Goal: Ask a question: Seek information or help from site administrators or community

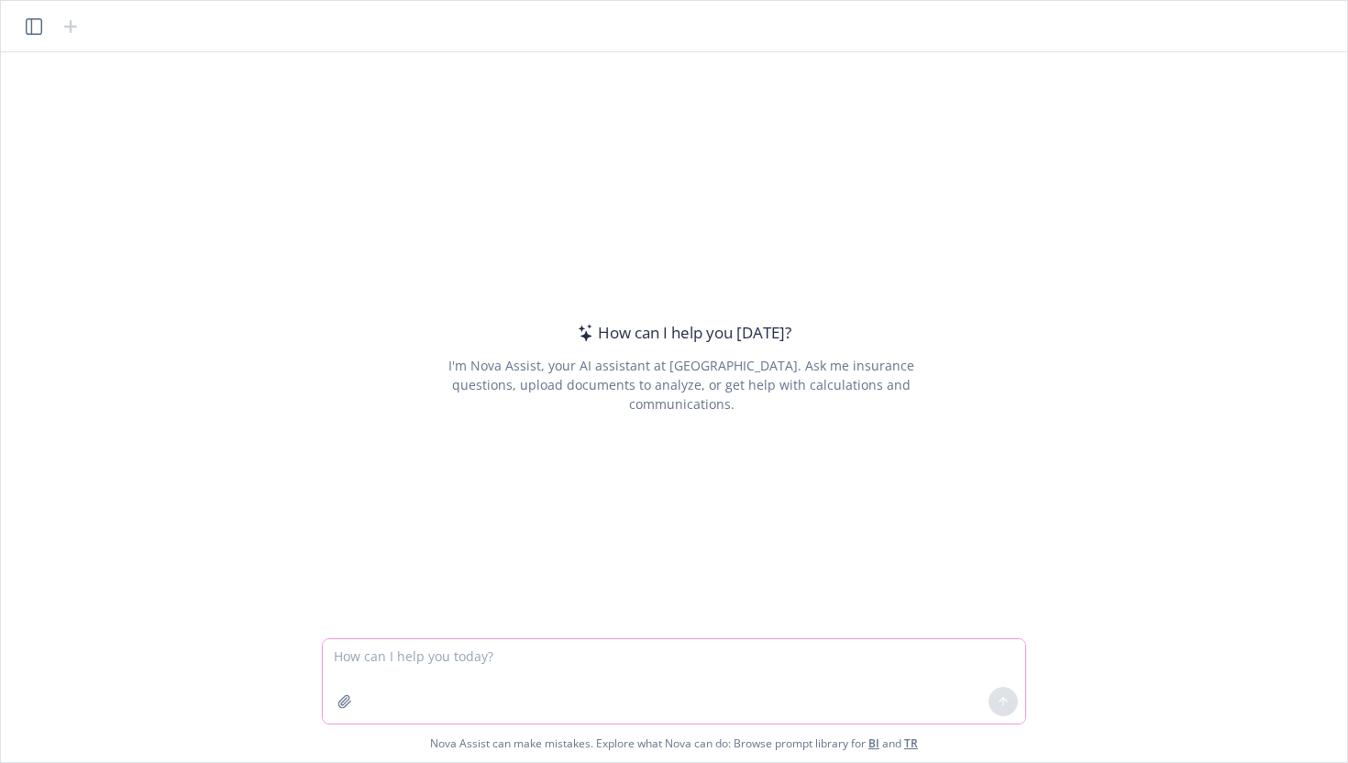
click at [344, 713] on button "button" at bounding box center [344, 701] width 29 height 29
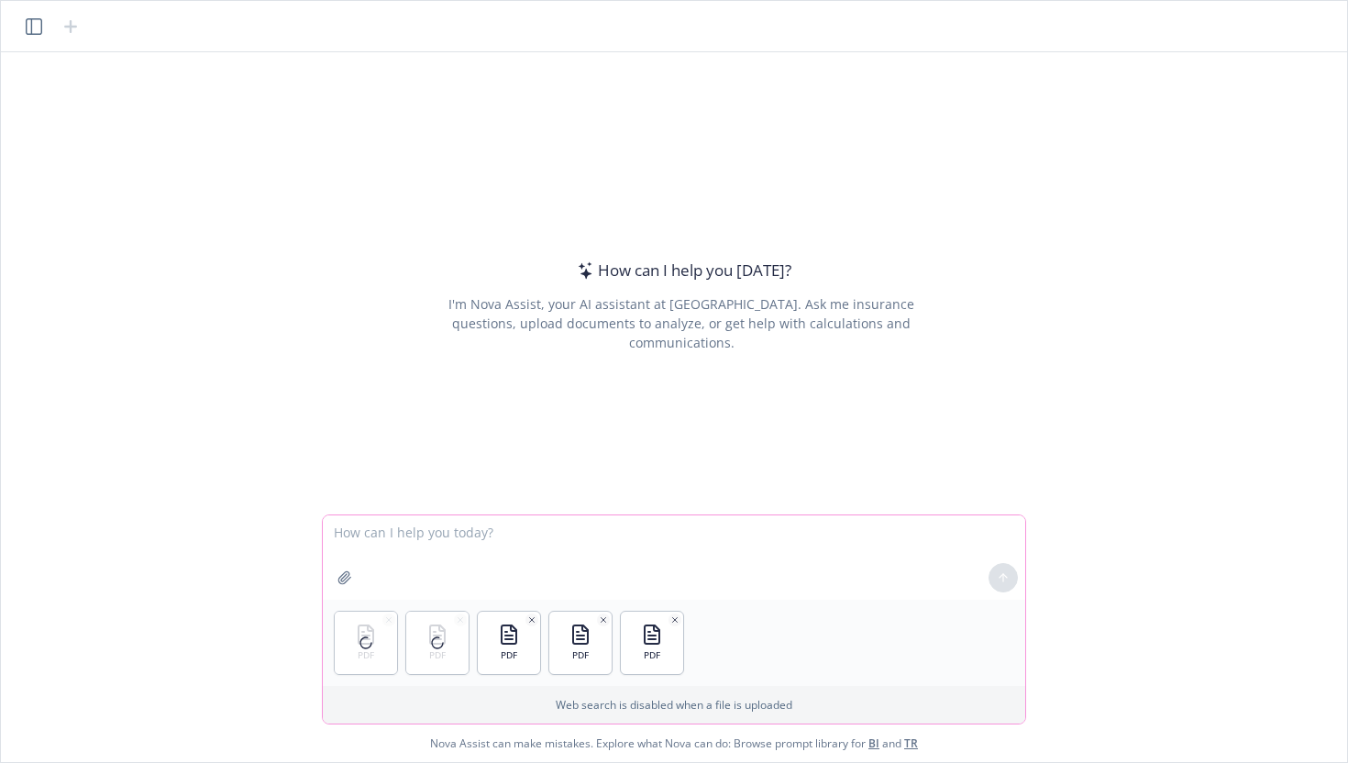
click at [406, 535] on textarea at bounding box center [674, 558] width 703 height 84
type textarea "What's the total commission across these three policies?"
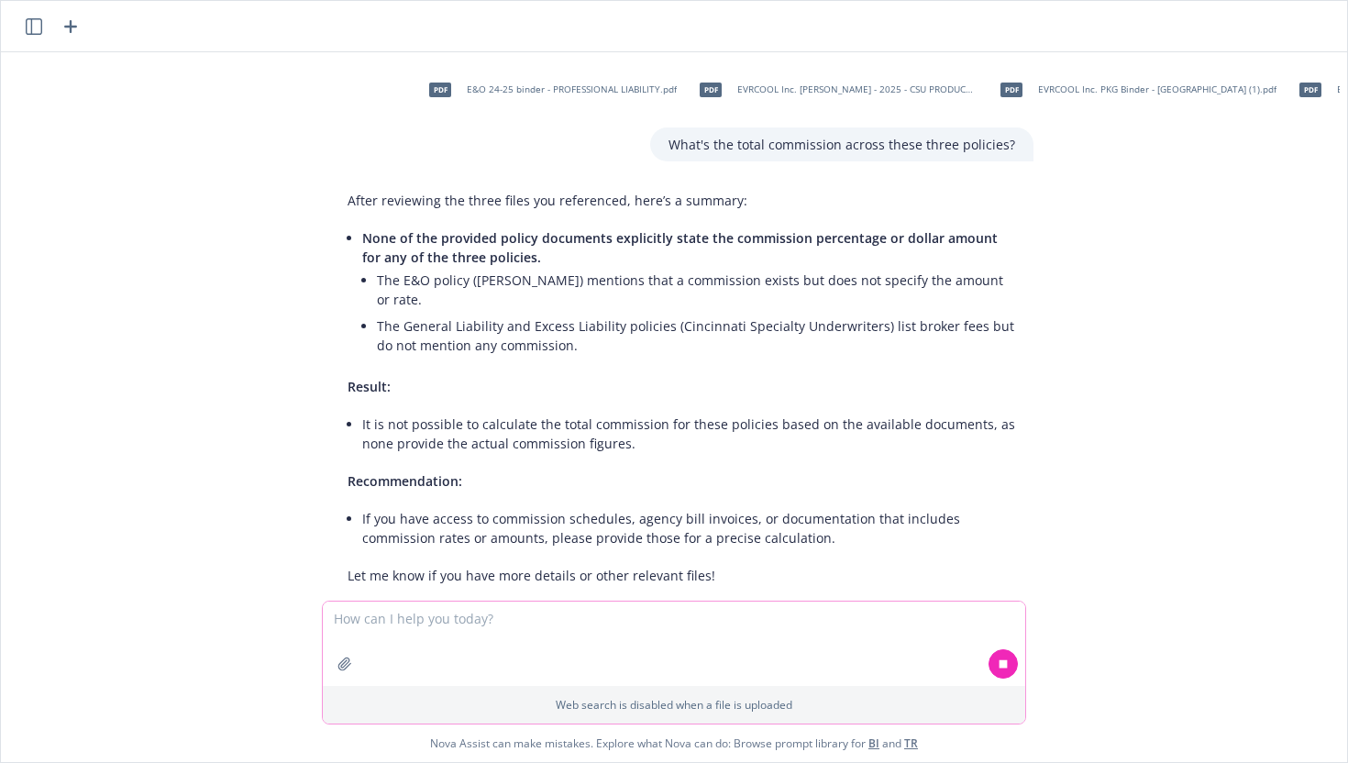
scroll to position [17, 0]
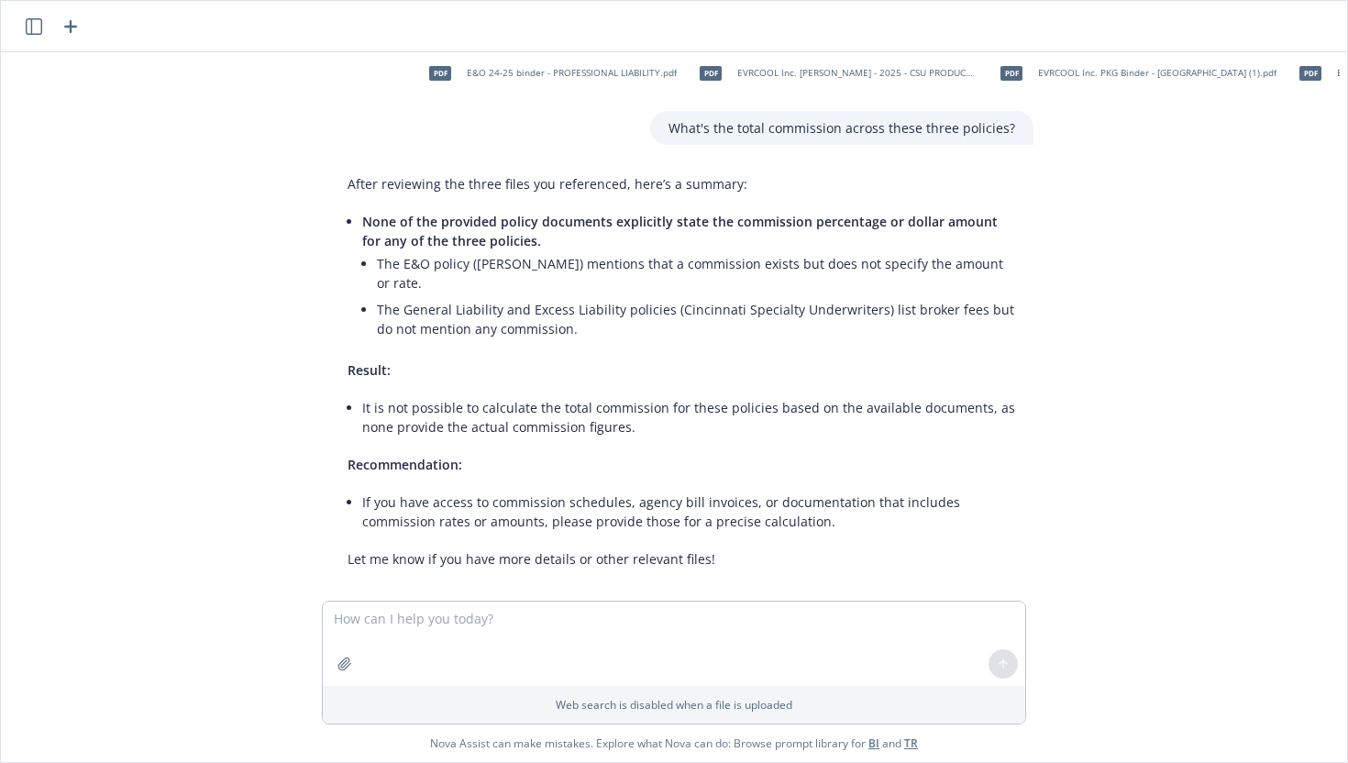
click at [557, 394] on li "It is not possible to calculate the total commission for these policies based o…" at bounding box center [688, 417] width 653 height 46
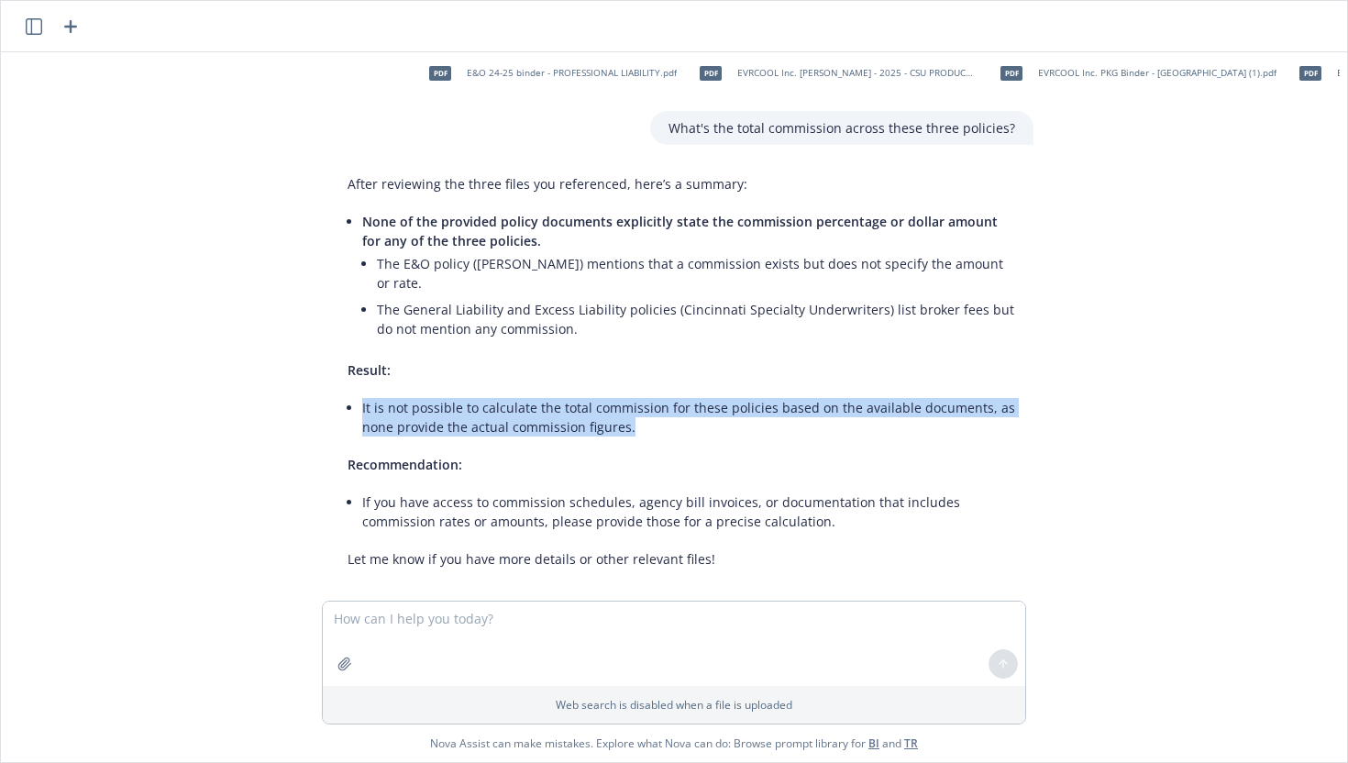
click at [557, 394] on li "It is not possible to calculate the total commission for these policies based o…" at bounding box center [688, 417] width 653 height 46
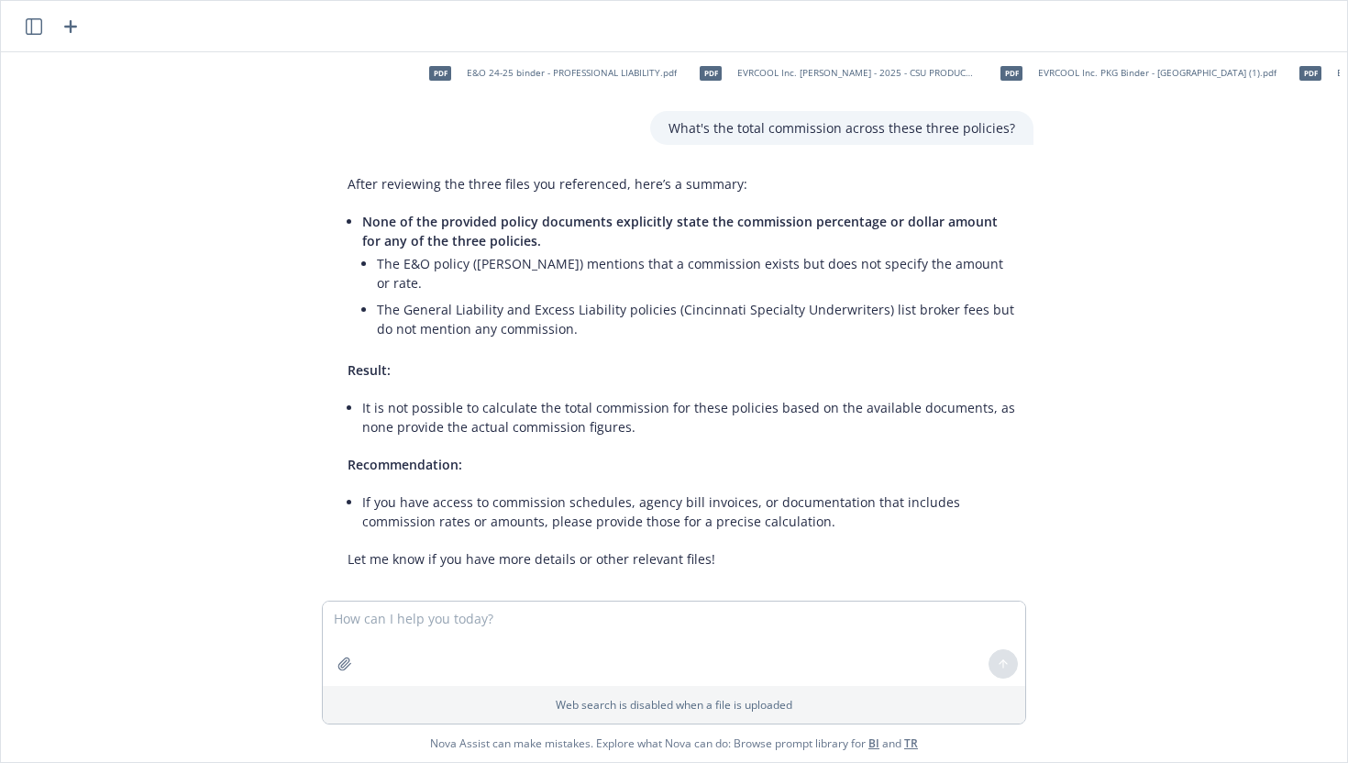
click at [517, 394] on li "It is not possible to calculate the total commission for these policies based o…" at bounding box center [688, 417] width 653 height 46
click at [502, 624] on textarea at bounding box center [674, 644] width 703 height 84
type textarea "estimate"
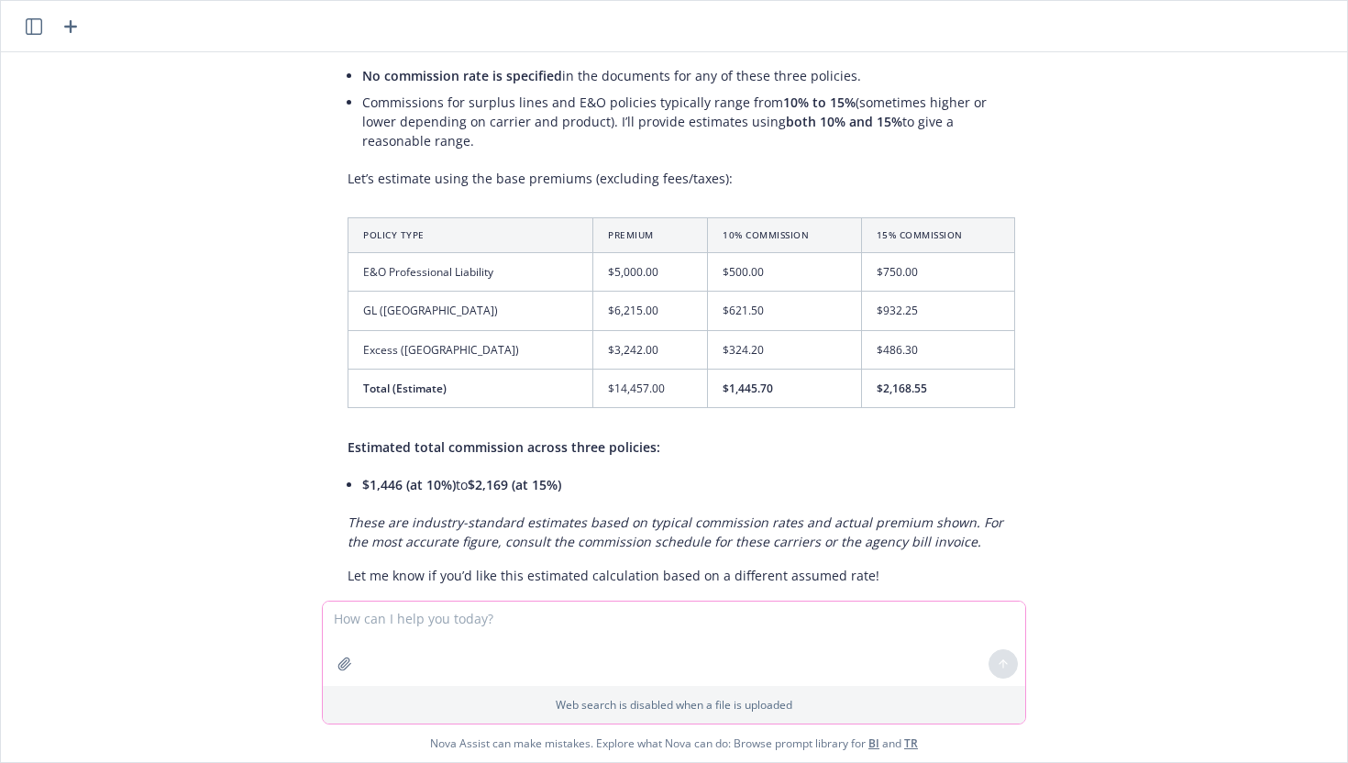
scroll to position [666, 0]
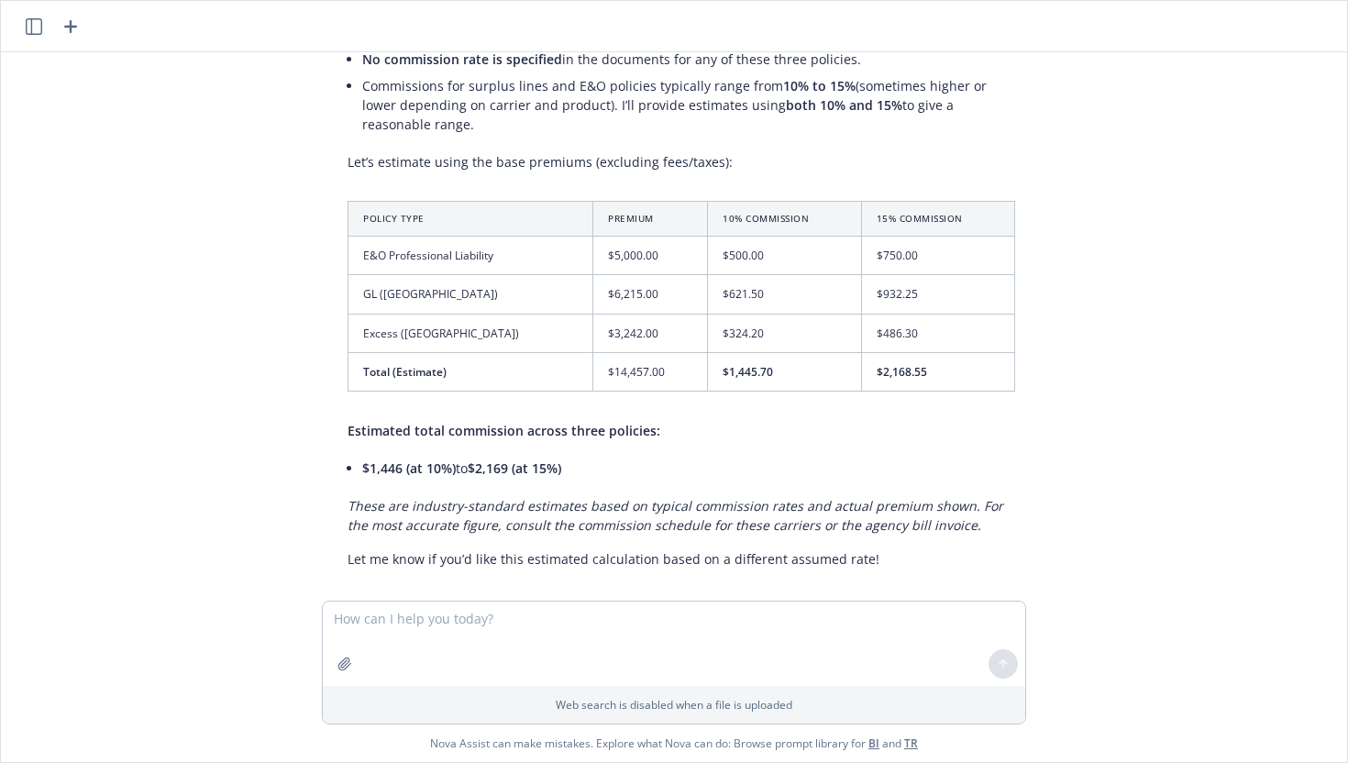
click at [694, 497] on em "These are industry-standard estimates based on typical commission rates and act…" at bounding box center [676, 515] width 656 height 37
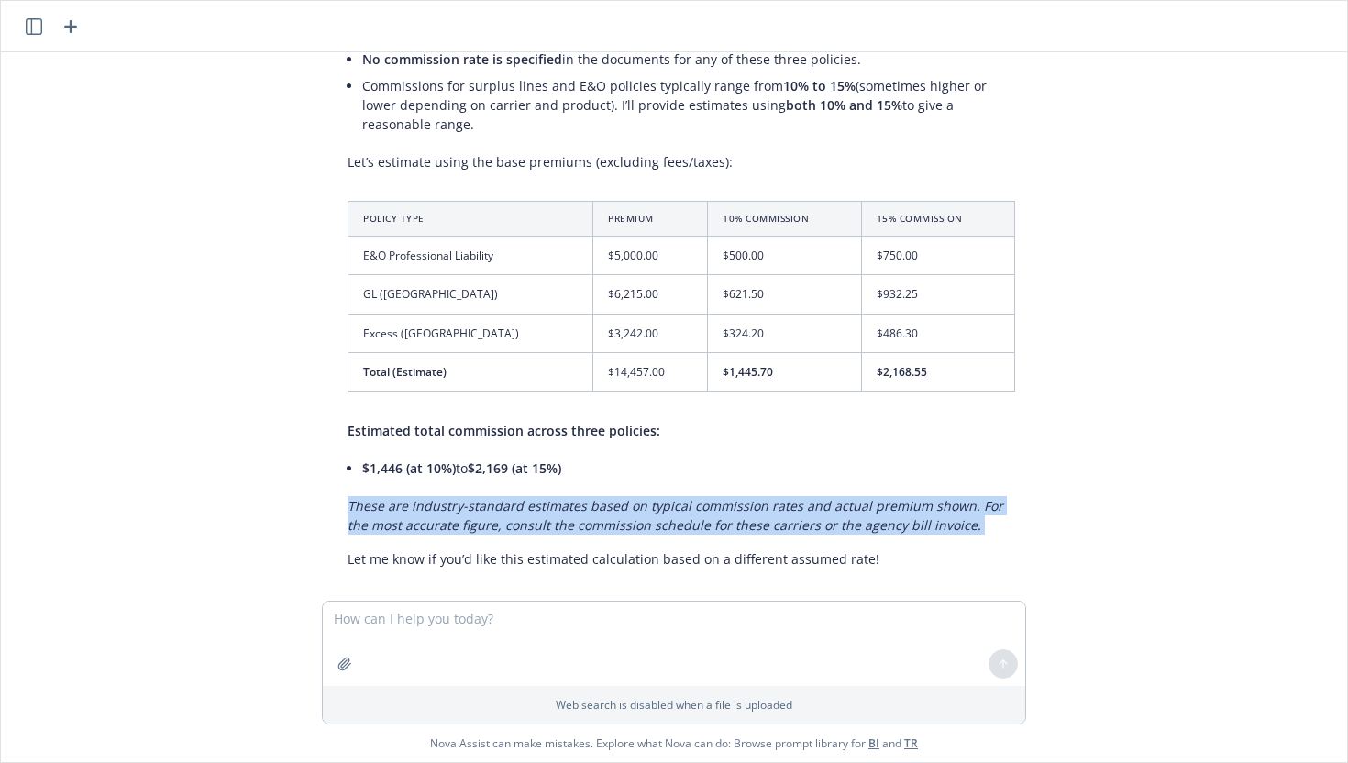
click at [694, 496] on p "These are industry-standard estimates based on typical commission rates and act…" at bounding box center [682, 515] width 668 height 39
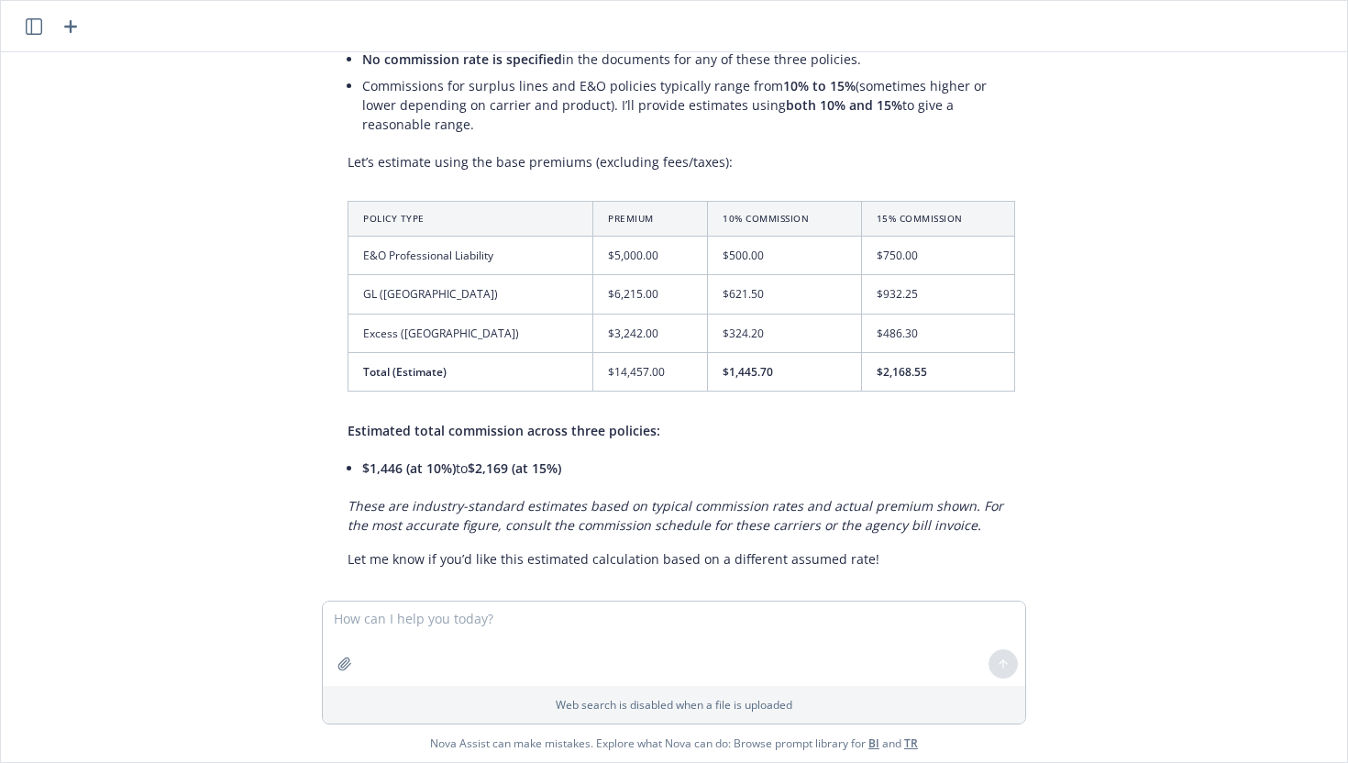
click at [670, 497] on em "These are industry-standard estimates based on typical commission rates and act…" at bounding box center [676, 515] width 656 height 37
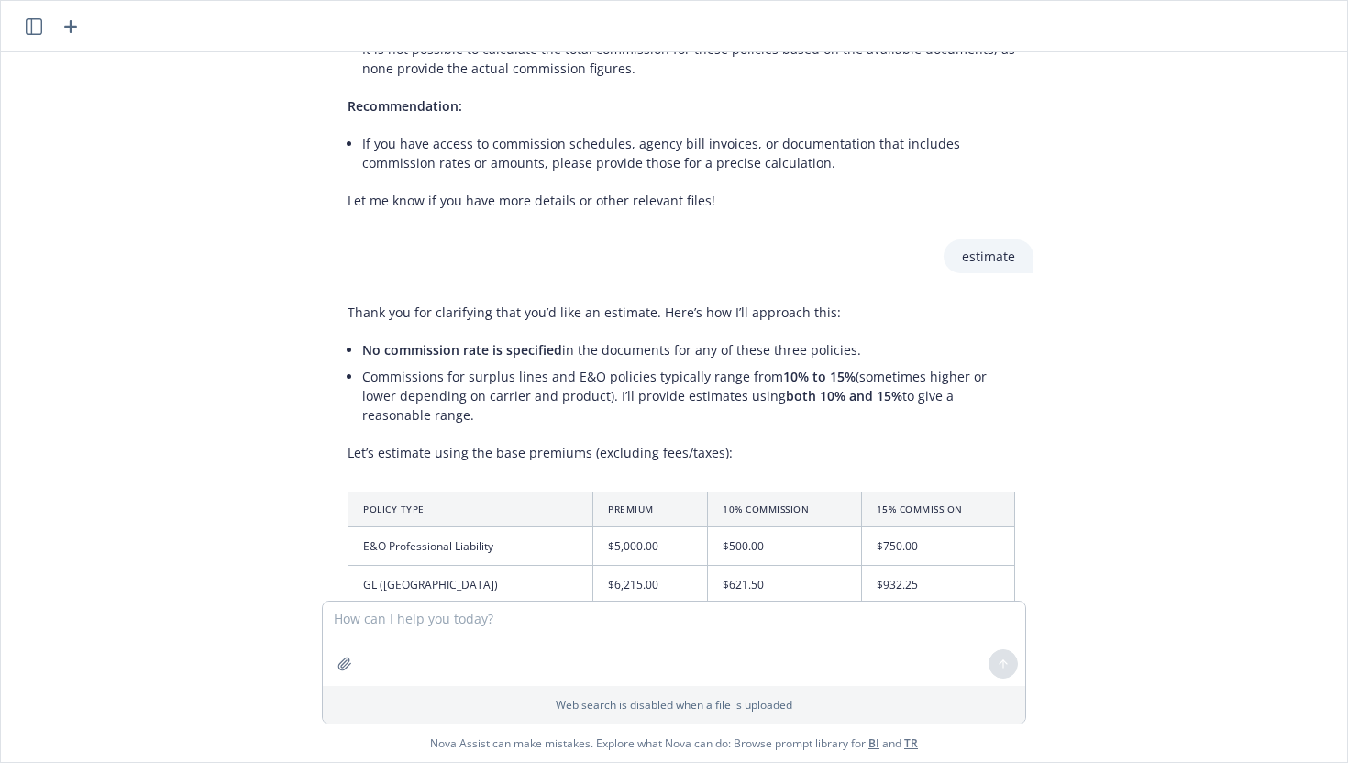
scroll to position [362, 0]
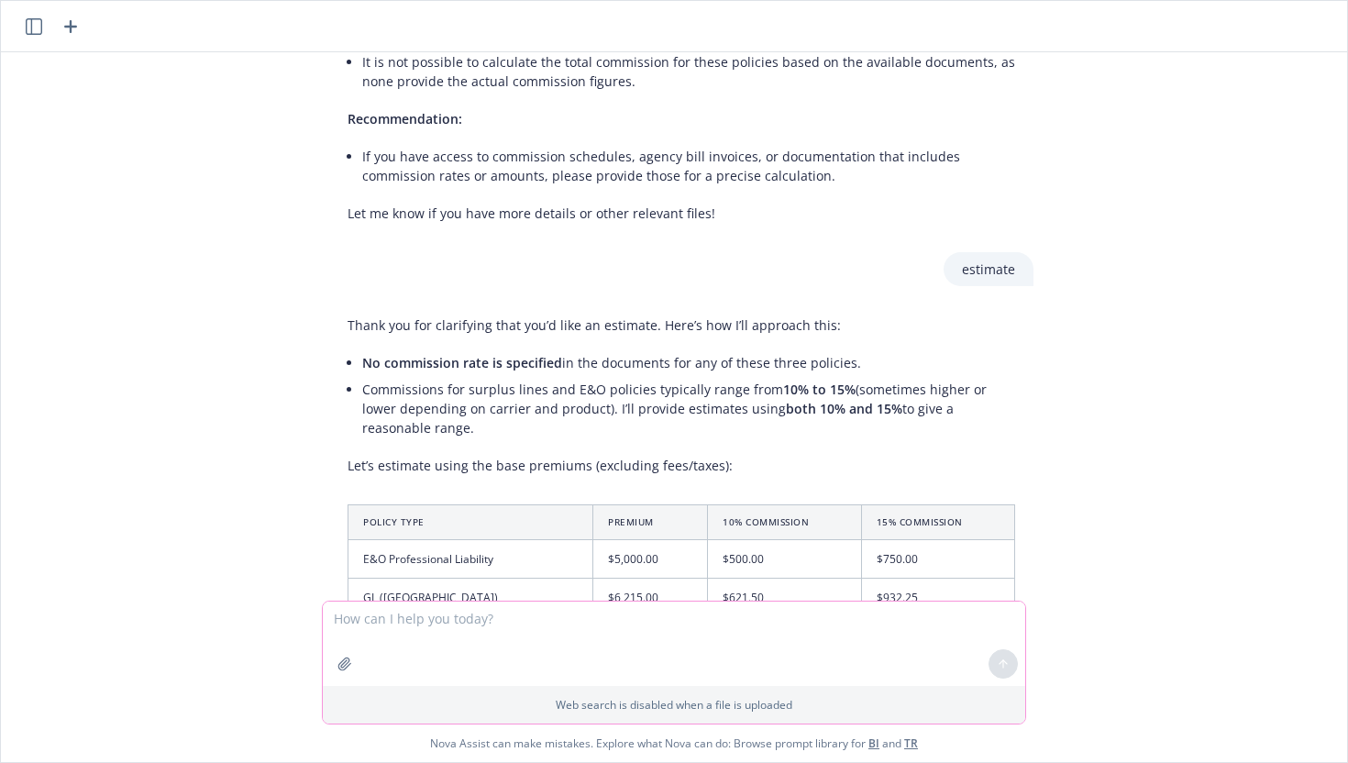
click at [584, 635] on textarea at bounding box center [674, 644] width 703 height 84
paste textarea "Hi [PERSON_NAME], I hope that you are having a stellar week in the facility! We…"
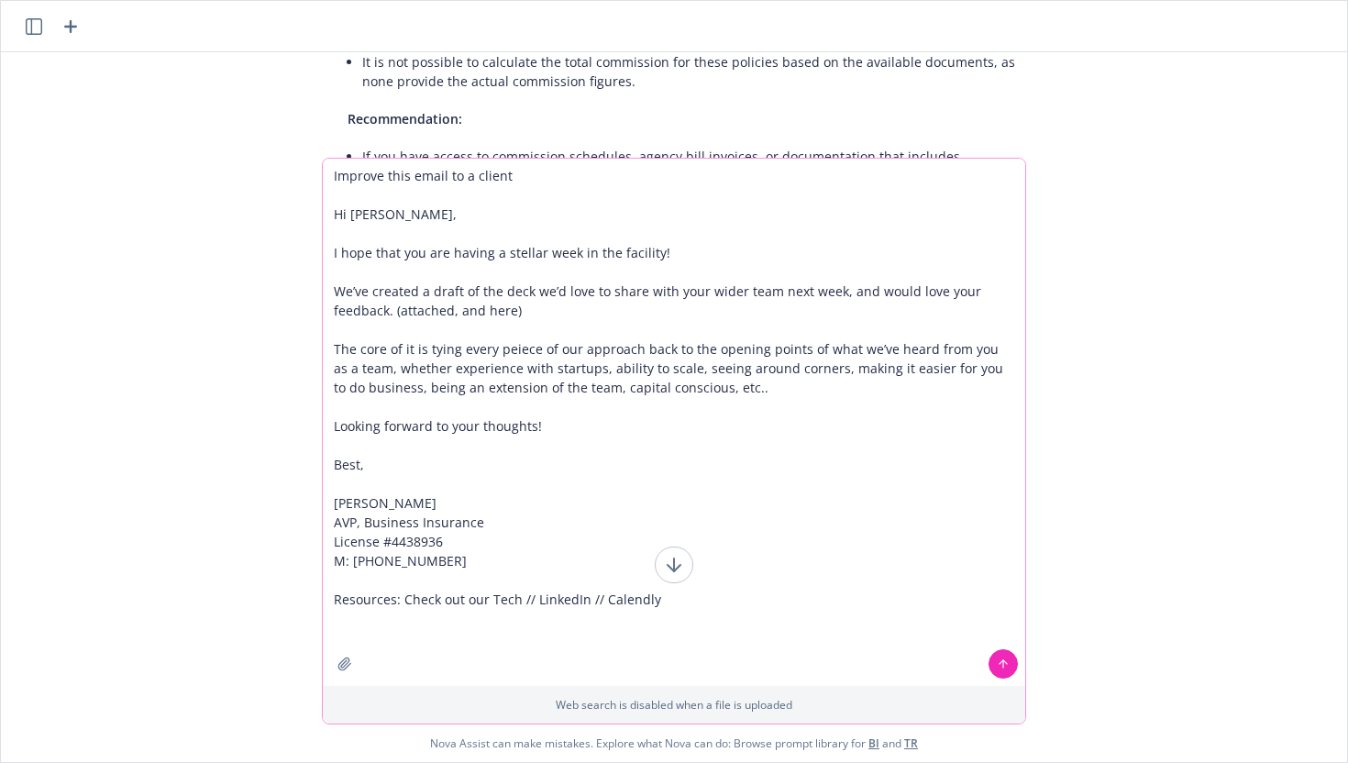
type textarea "Improve this email to a client Hi [PERSON_NAME], I hope that you are having a s…"
click at [999, 659] on icon at bounding box center [1003, 664] width 13 height 13
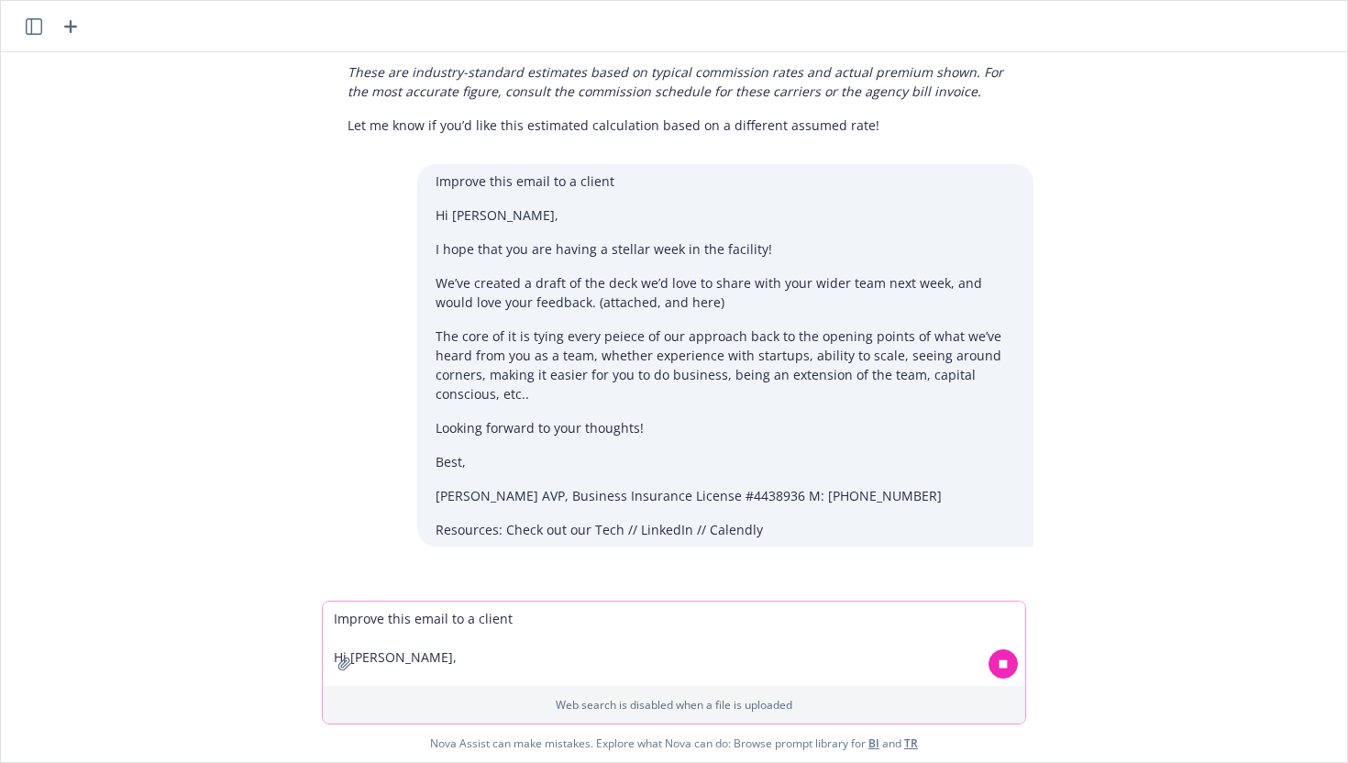
click at [39, 23] on icon "button" at bounding box center [34, 26] width 17 height 17
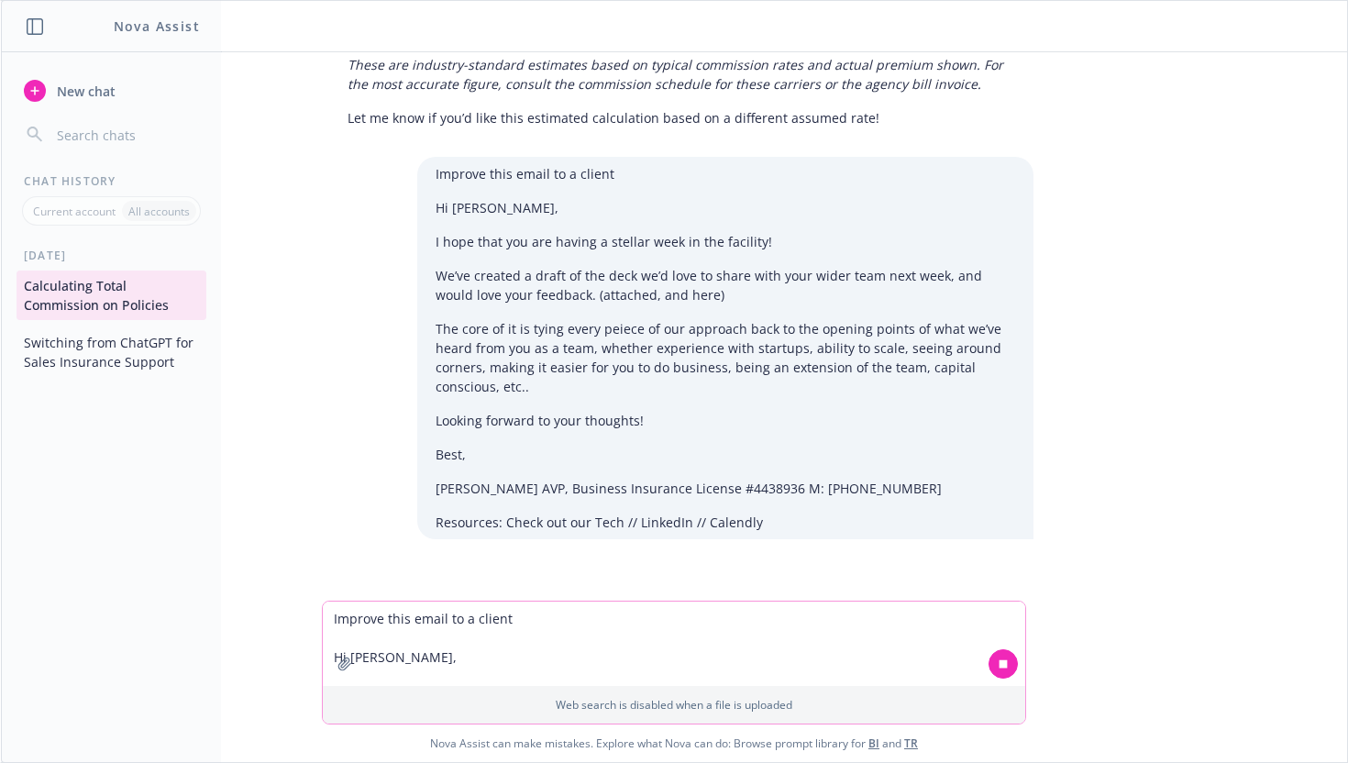
scroll to position [1122, 0]
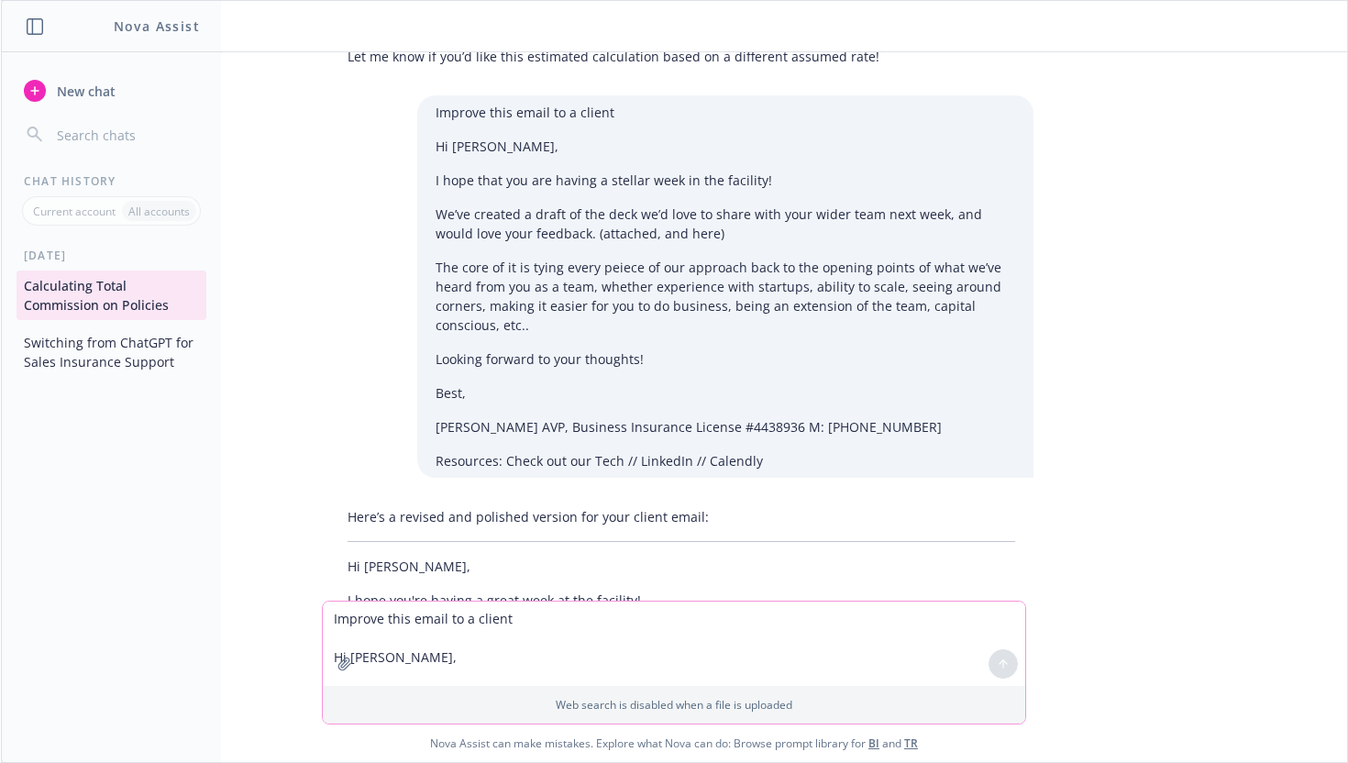
click at [144, 209] on p "All accounts" at bounding box center [158, 212] width 61 height 16
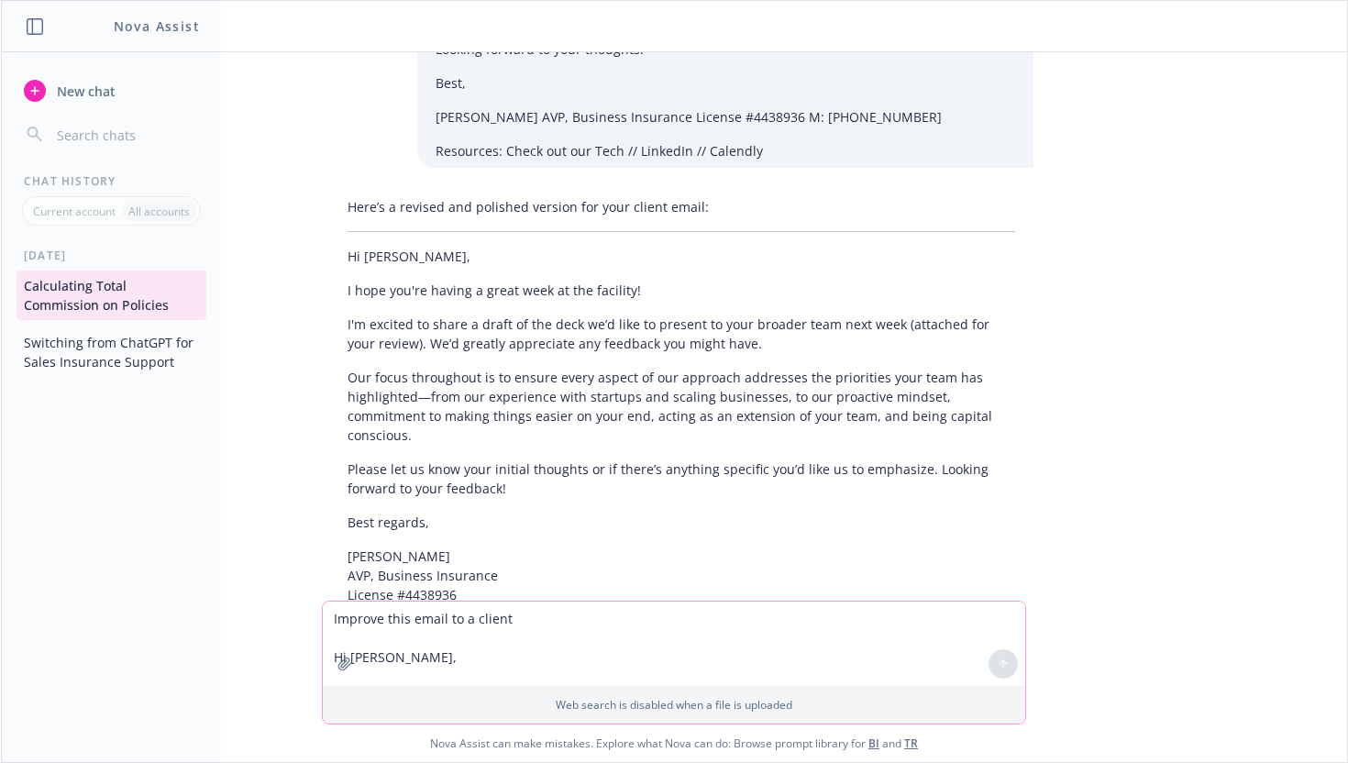
scroll to position [1598, 0]
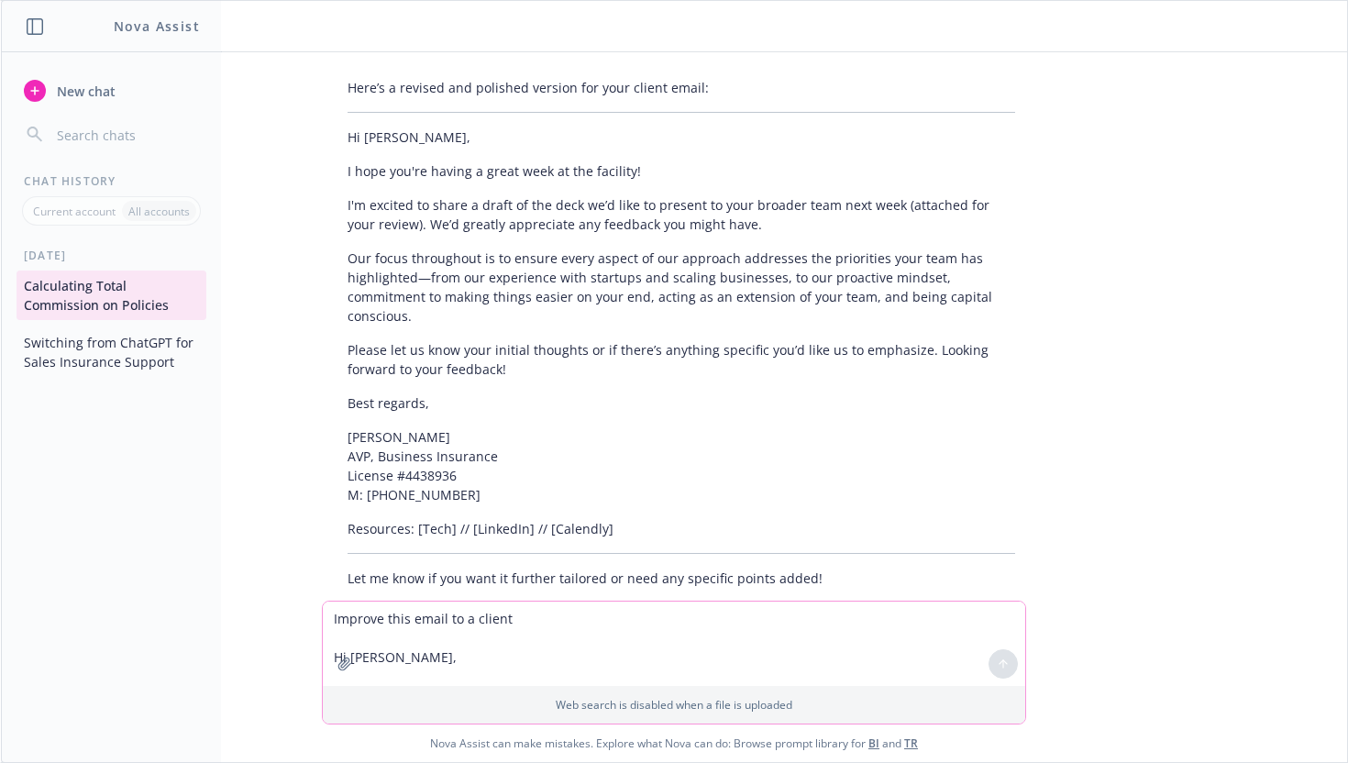
click at [27, 27] on icon "button" at bounding box center [35, 26] width 17 height 17
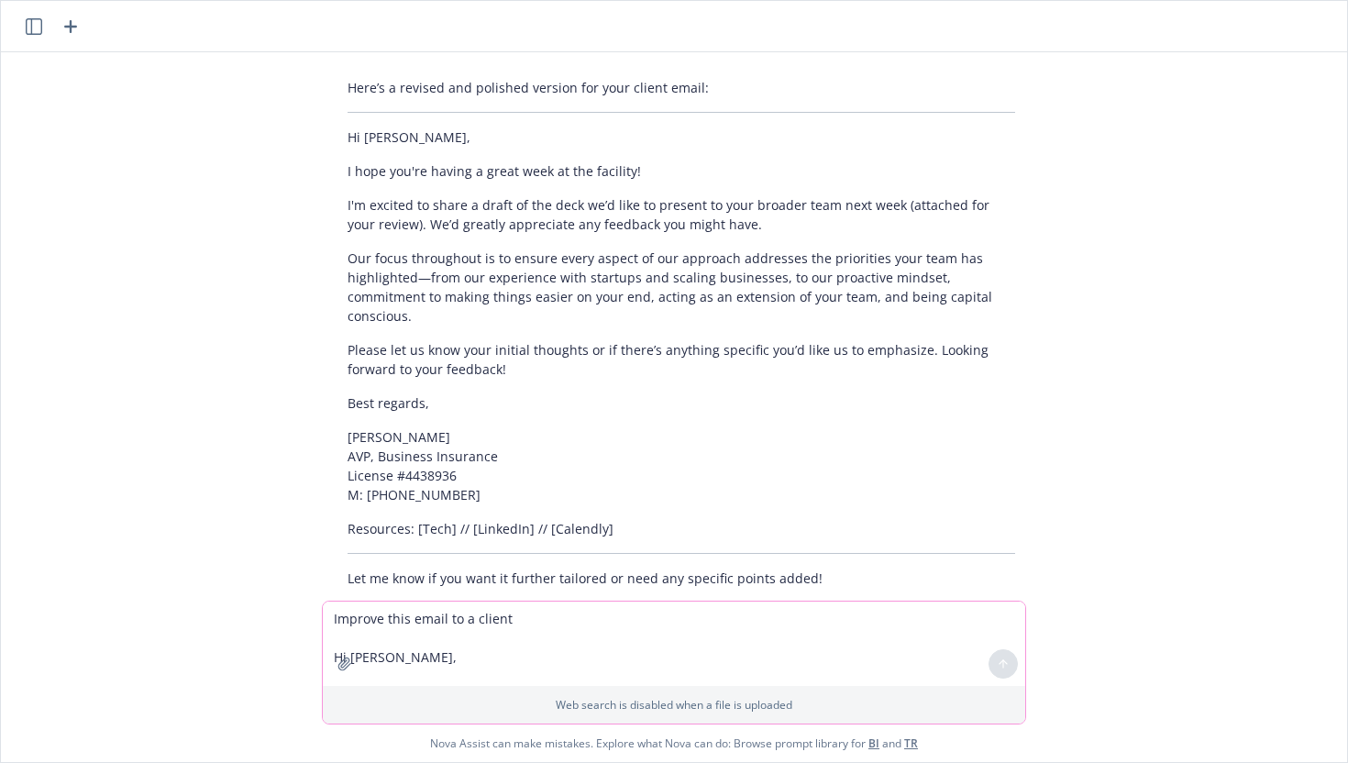
scroll to position [1528, 0]
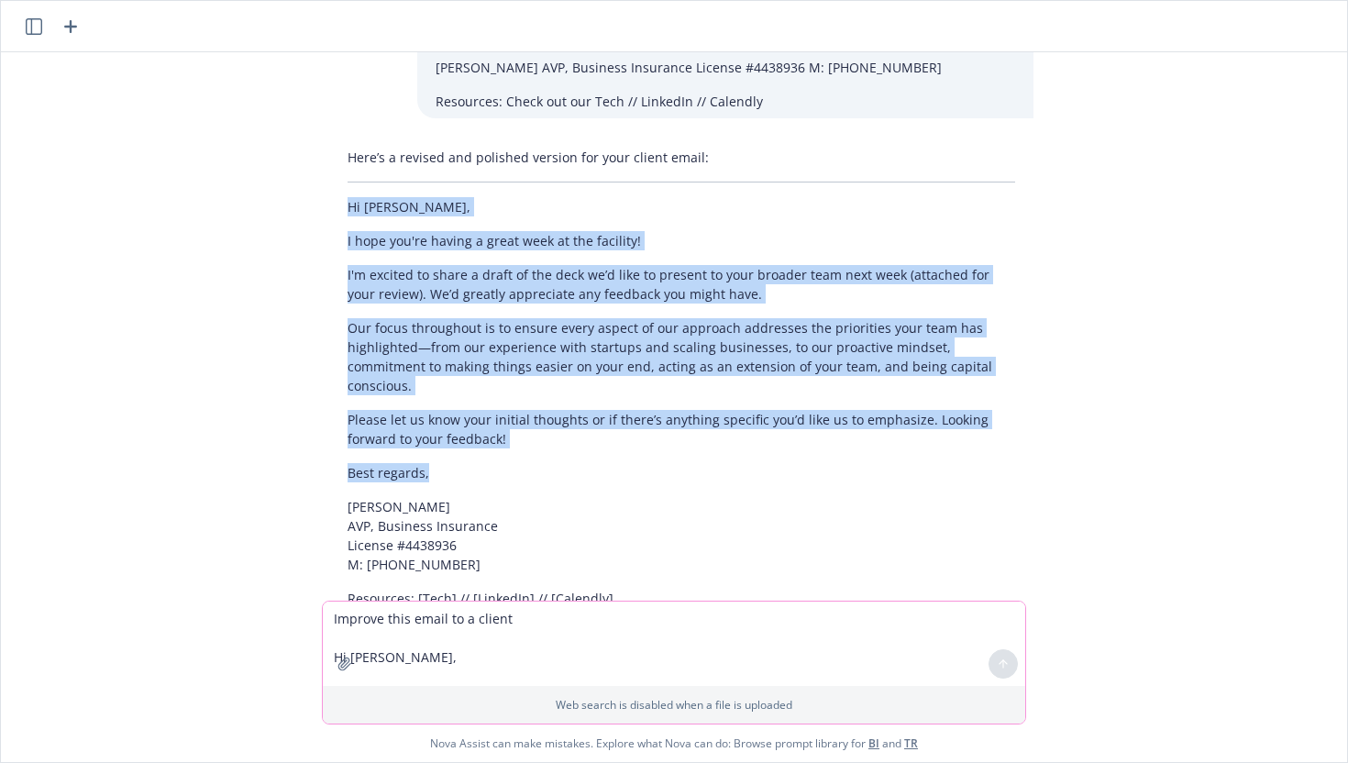
drag, startPoint x: 350, startPoint y: 186, endPoint x: 511, endPoint y: 431, distance: 292.8
click at [511, 431] on div "Here’s a revised and polished version for your client email: Hi [PERSON_NAME], …" at bounding box center [681, 402] width 704 height 525
copy div "Hi [PERSON_NAME], I hope you're having a great week at the facility! I'm excite…"
click at [540, 410] on p "Please let us know your initial thoughts or if there’s anything specific you’d …" at bounding box center [682, 429] width 668 height 39
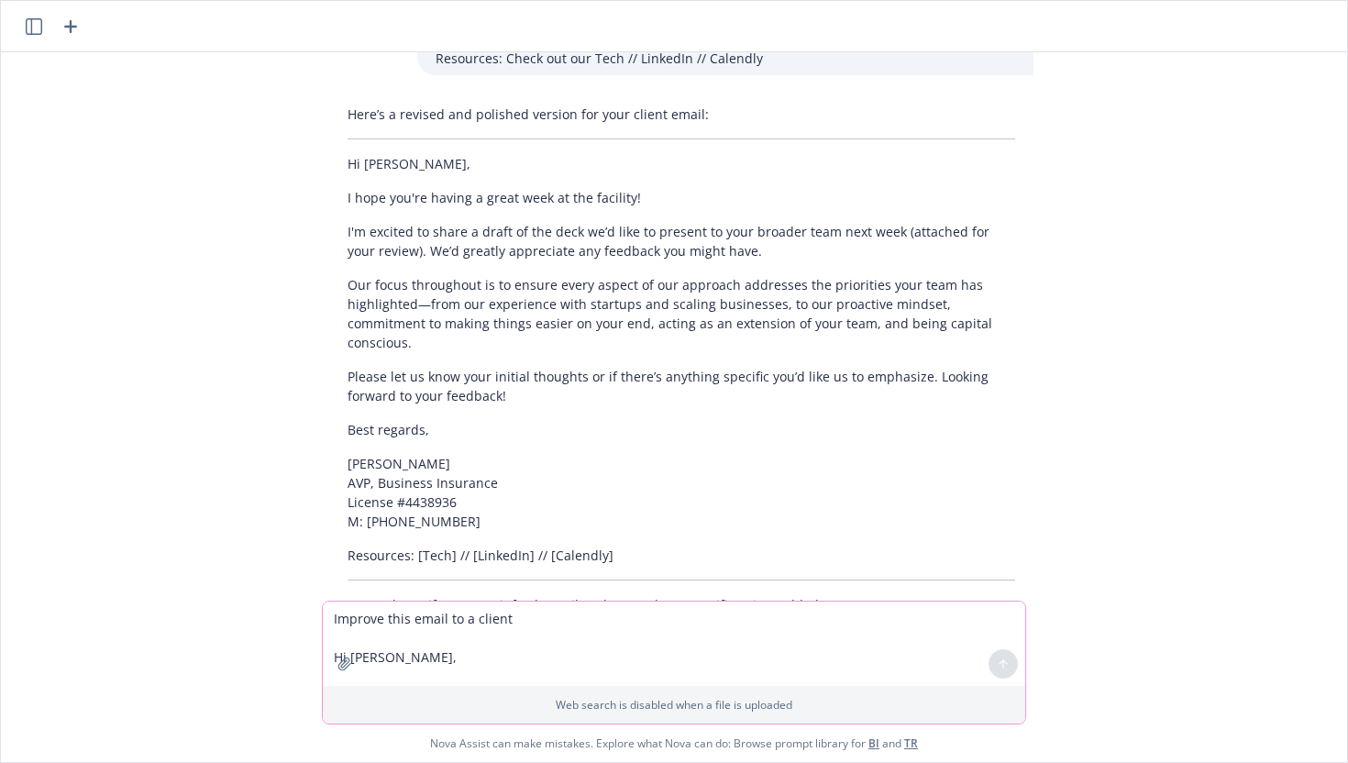
scroll to position [1598, 0]
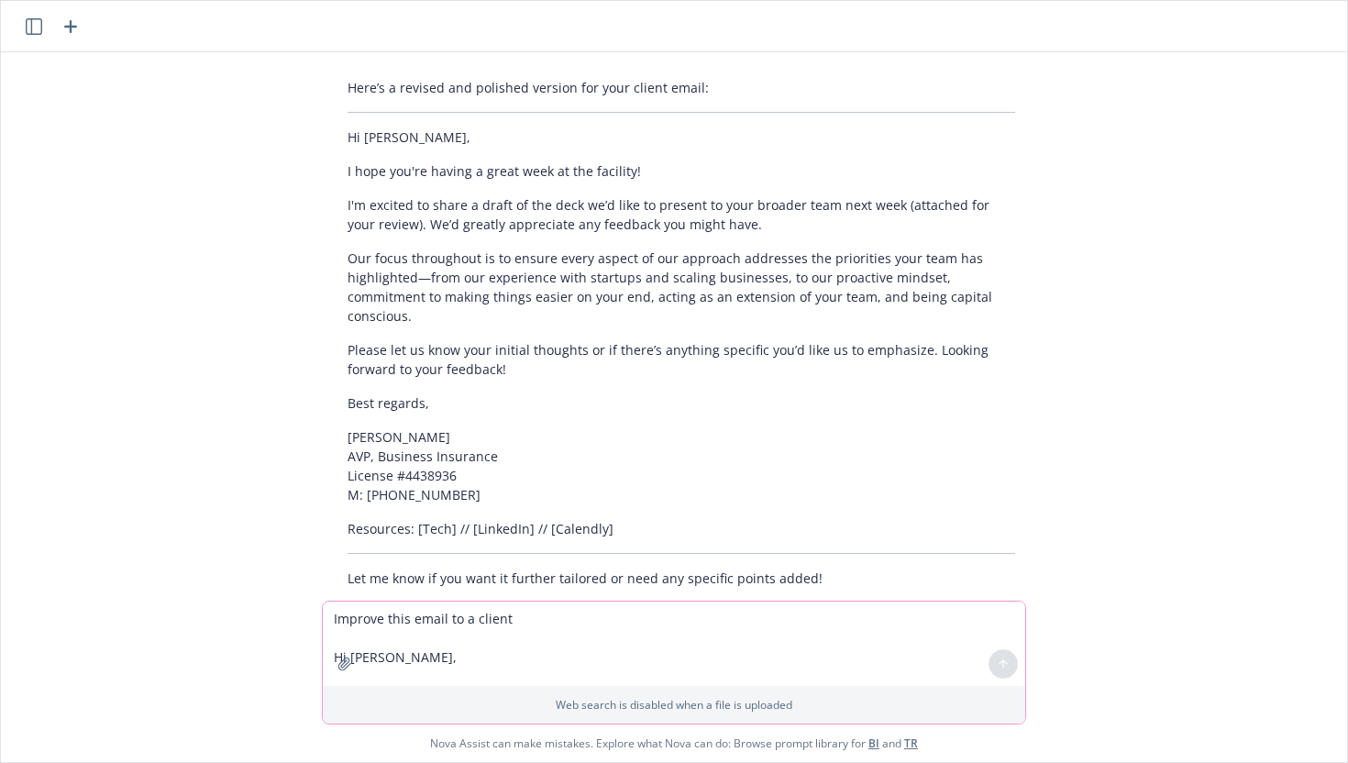
click at [666, 646] on textarea "Improve this email to a client Hi [PERSON_NAME], I hope that you are having a s…" at bounding box center [674, 644] width 703 height 84
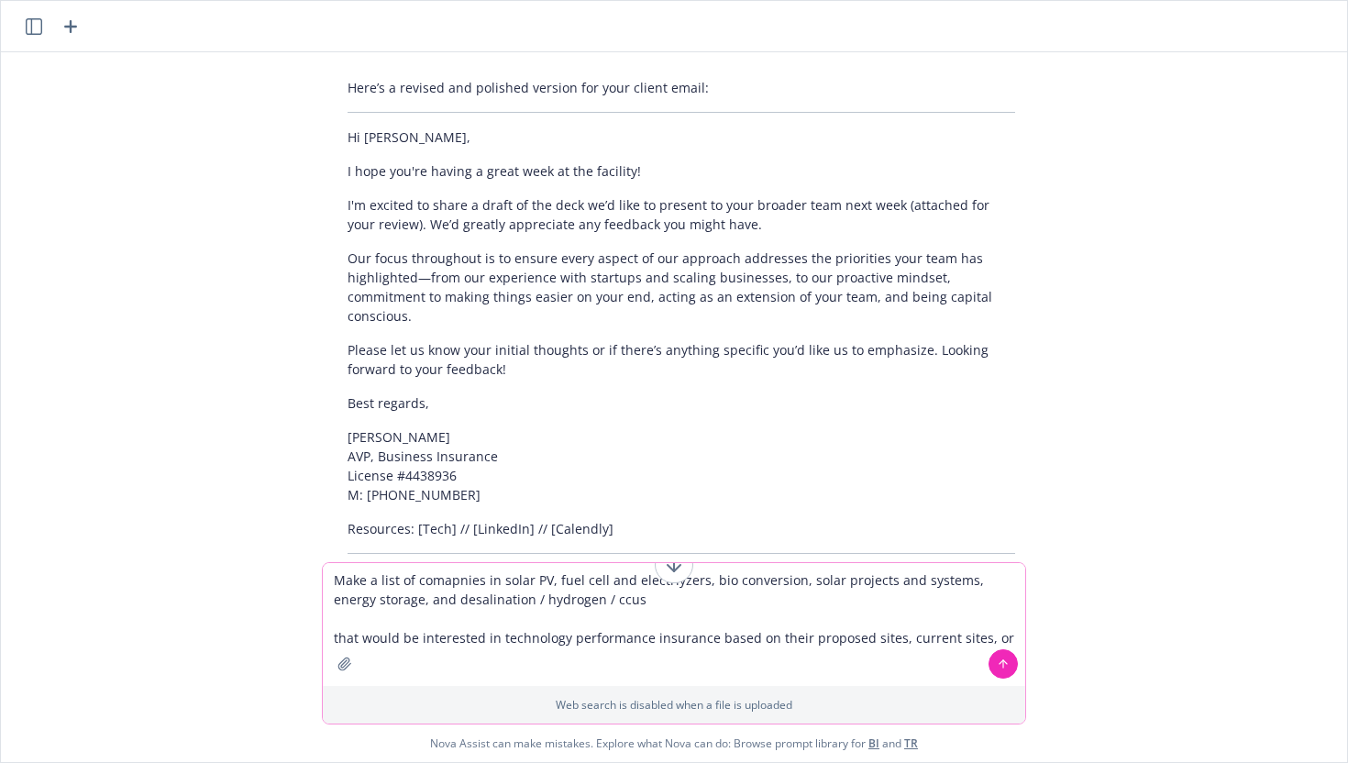
click at [900, 638] on textarea "Make a list of comapnies in solar PV, fuel cell and electrlyzers, bio conversio…" at bounding box center [674, 624] width 703 height 123
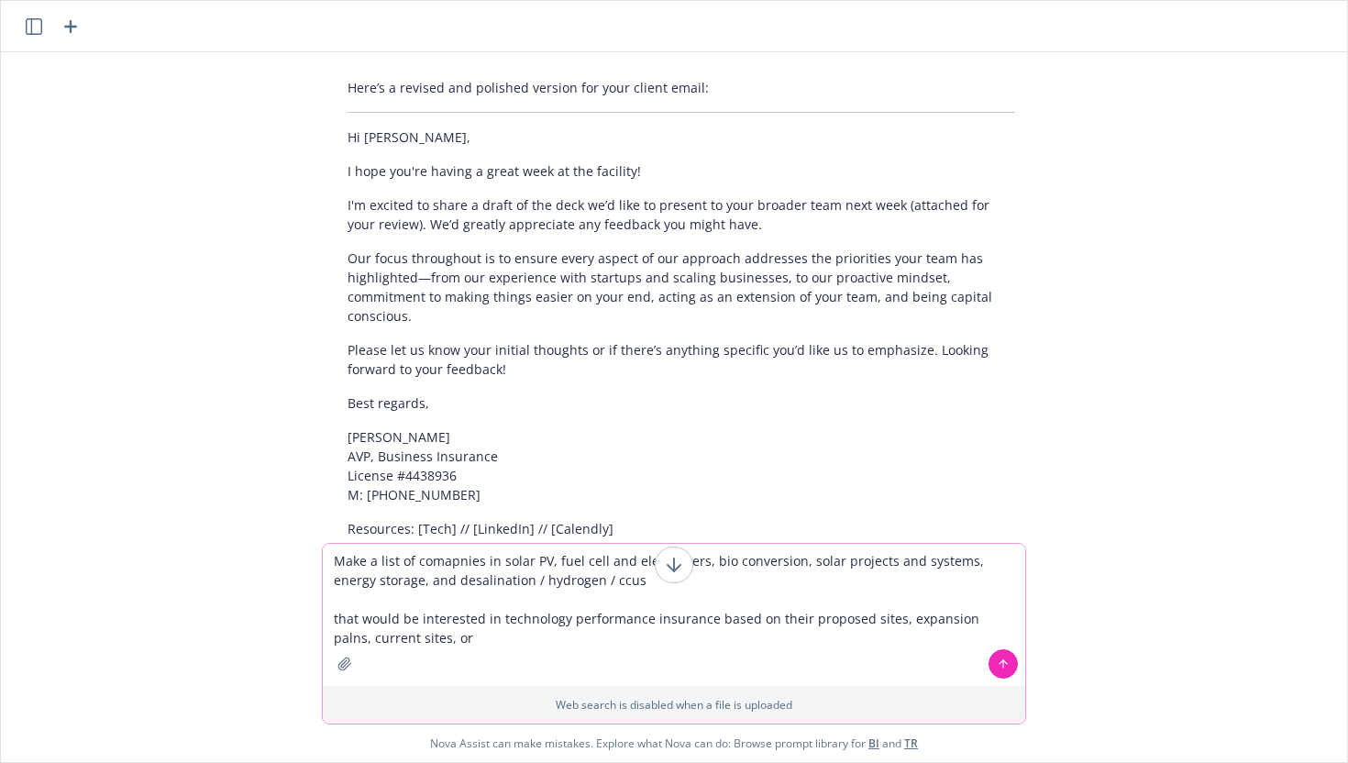
click at [669, 633] on textarea "Make a list of comapnies in solar PV, fuel cell and electrlyzers, bio conversio…" at bounding box center [674, 615] width 703 height 142
type textarea "Make a list of comapnies in solar PV, fuel cell and electrlyzers, bio conversio…"
click at [344, 666] on icon "button" at bounding box center [345, 664] width 15 height 15
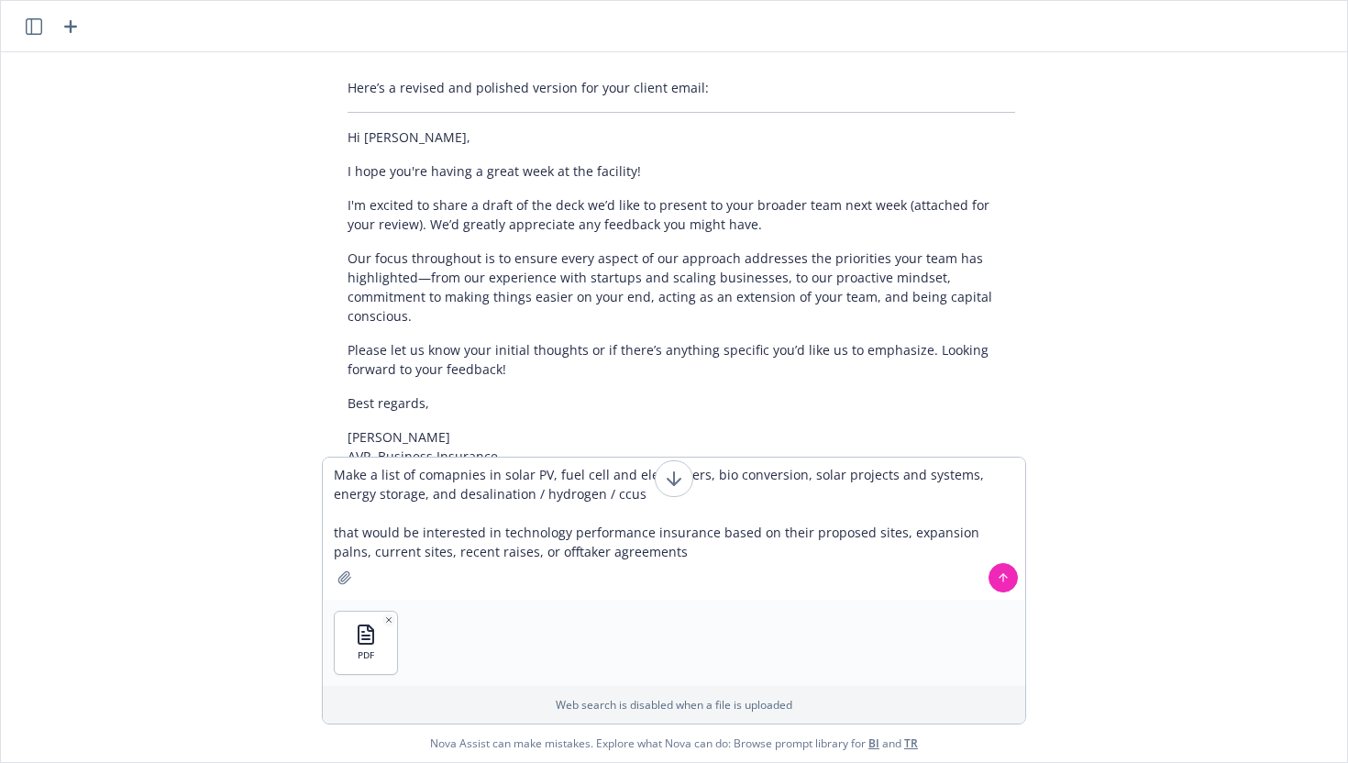
click at [1004, 575] on icon at bounding box center [1003, 577] width 13 height 13
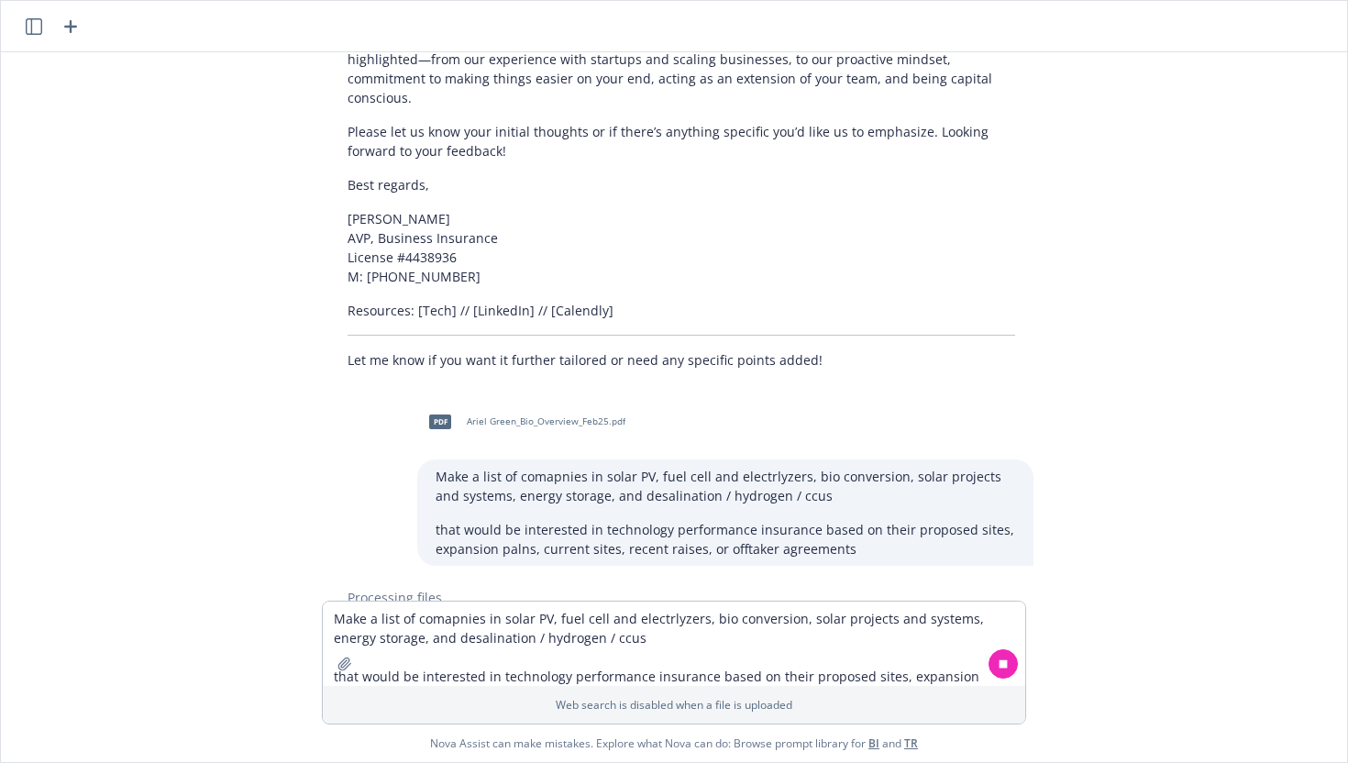
scroll to position [1858, 0]
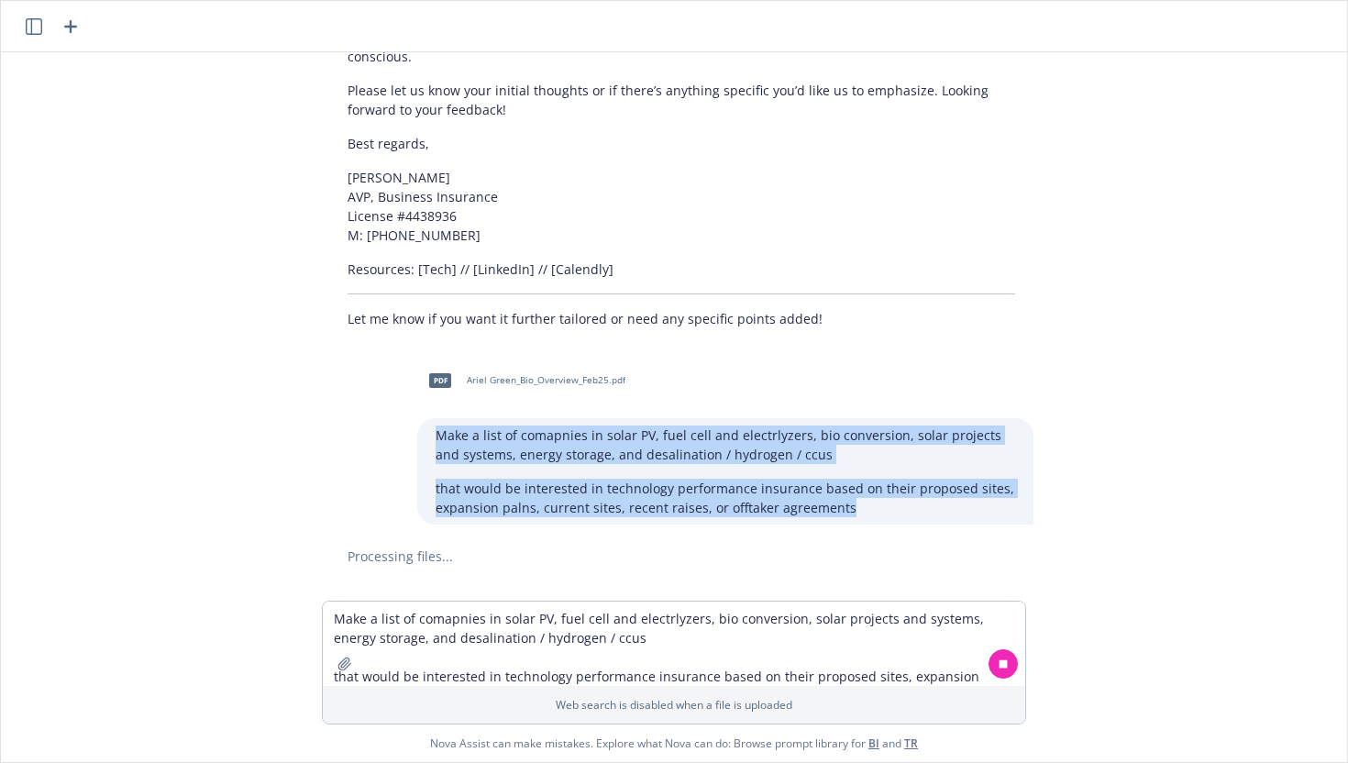
drag, startPoint x: 858, startPoint y: 472, endPoint x: 417, endPoint y: 397, distance: 446.7
click at [417, 418] on div "Make a list of comapnies in solar PV, fuel cell and electrlyzers, bio conversio…" at bounding box center [725, 471] width 616 height 106
copy div "Make a list of comapnies in solar PV, fuel cell and electrlyzers, bio conversio…"
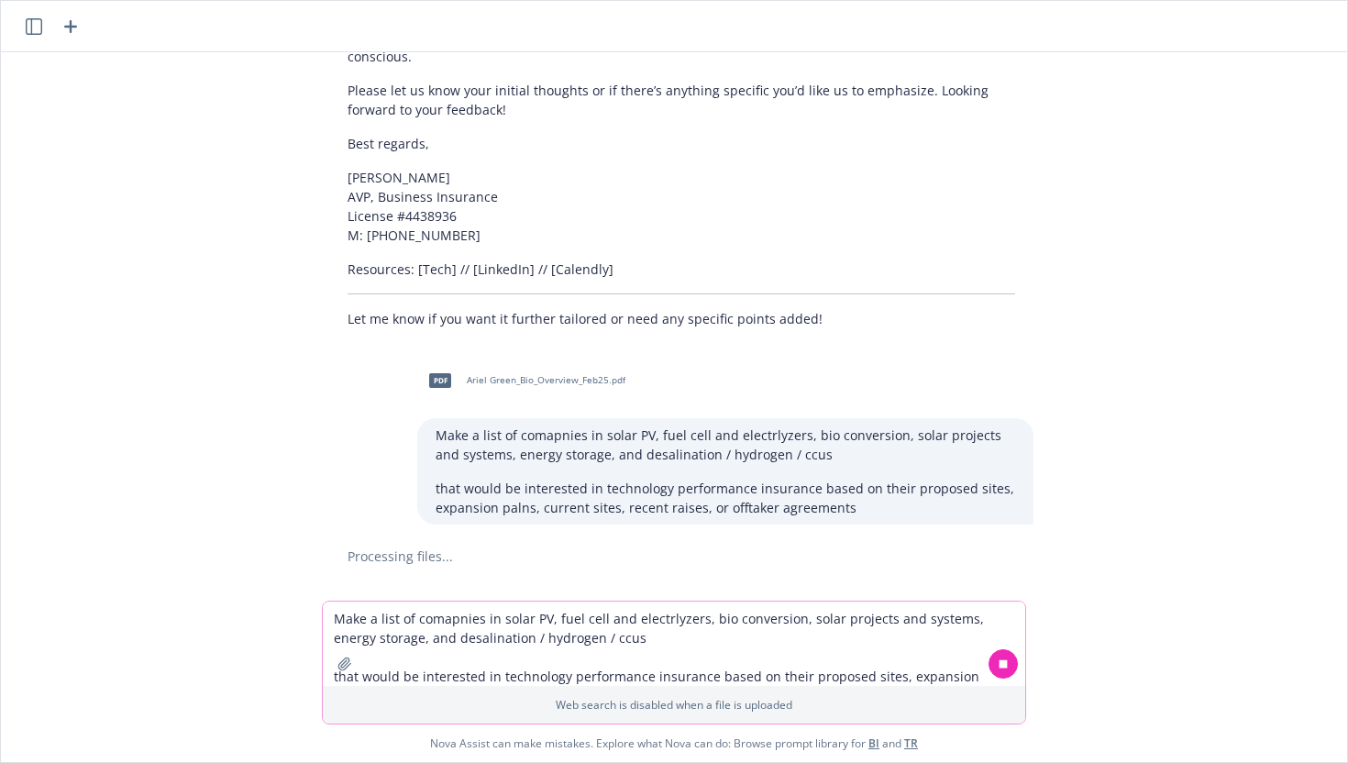
click at [852, 633] on textarea "Make a list of comapnies in solar PV, fuel cell and electrlyzers, bio conversio…" at bounding box center [674, 644] width 703 height 84
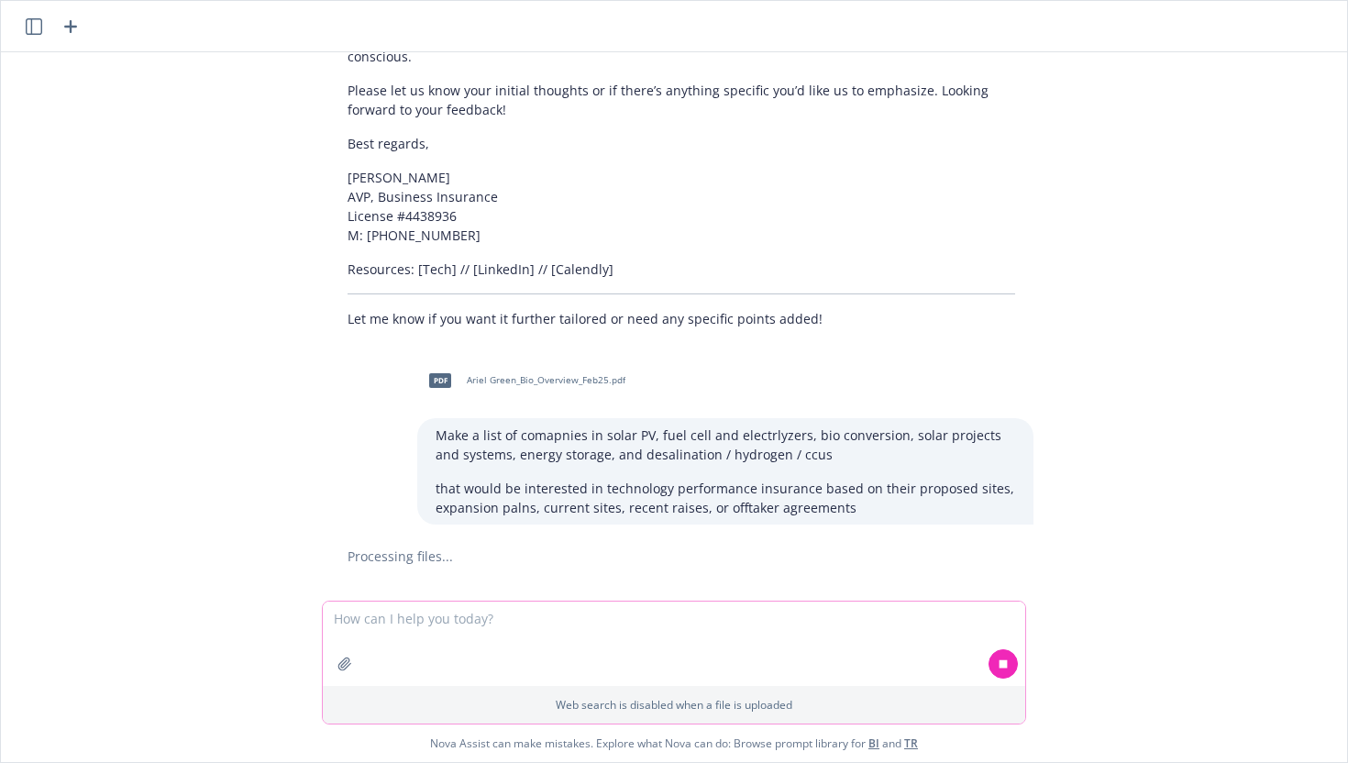
paste textarea "Make a list of comapnies in solar PV, fuel cell and electrlyzers, bio conversio…"
type textarea "Make a list of comapnies in solar PV, fuel cell and electrlyzers, bio conversio…"
click at [831, 630] on textarea at bounding box center [674, 644] width 703 height 84
click at [513, 636] on textarea at bounding box center [674, 644] width 703 height 84
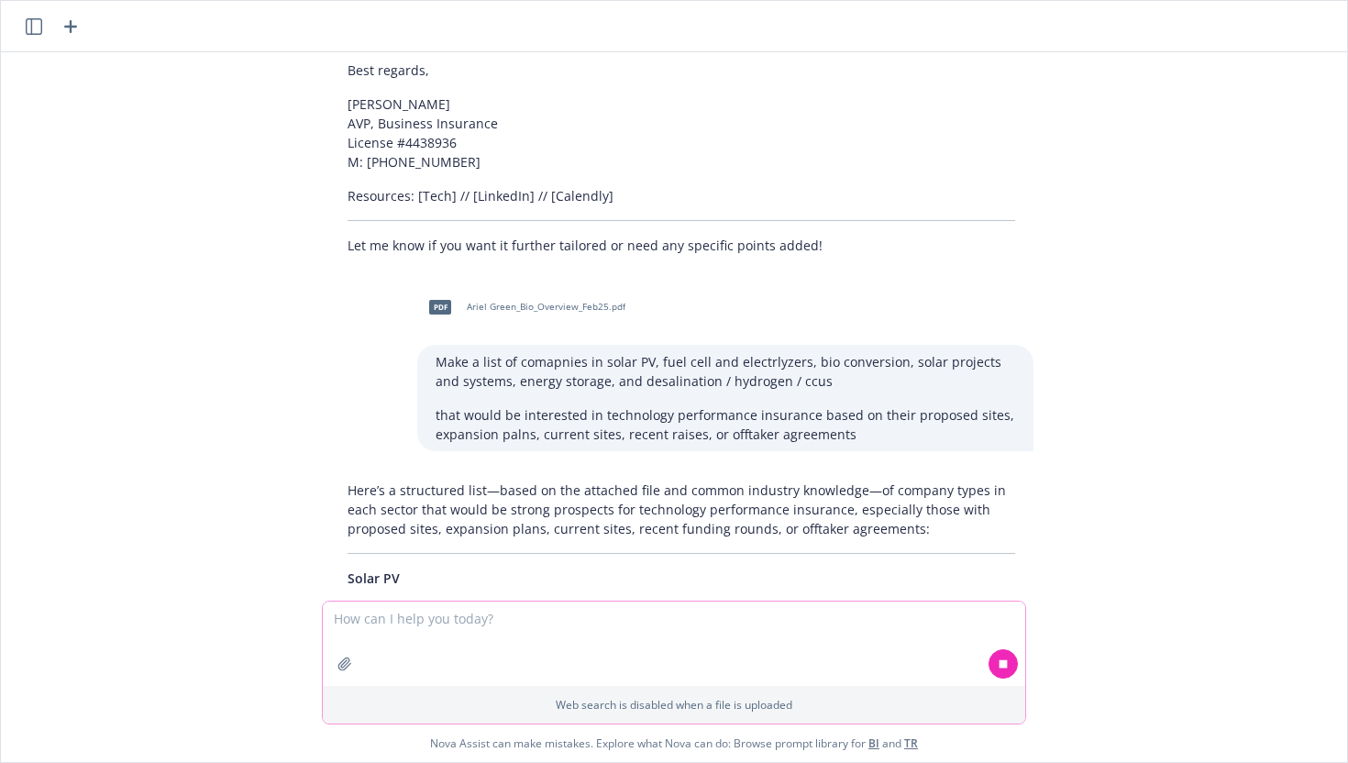
scroll to position [1932, 0]
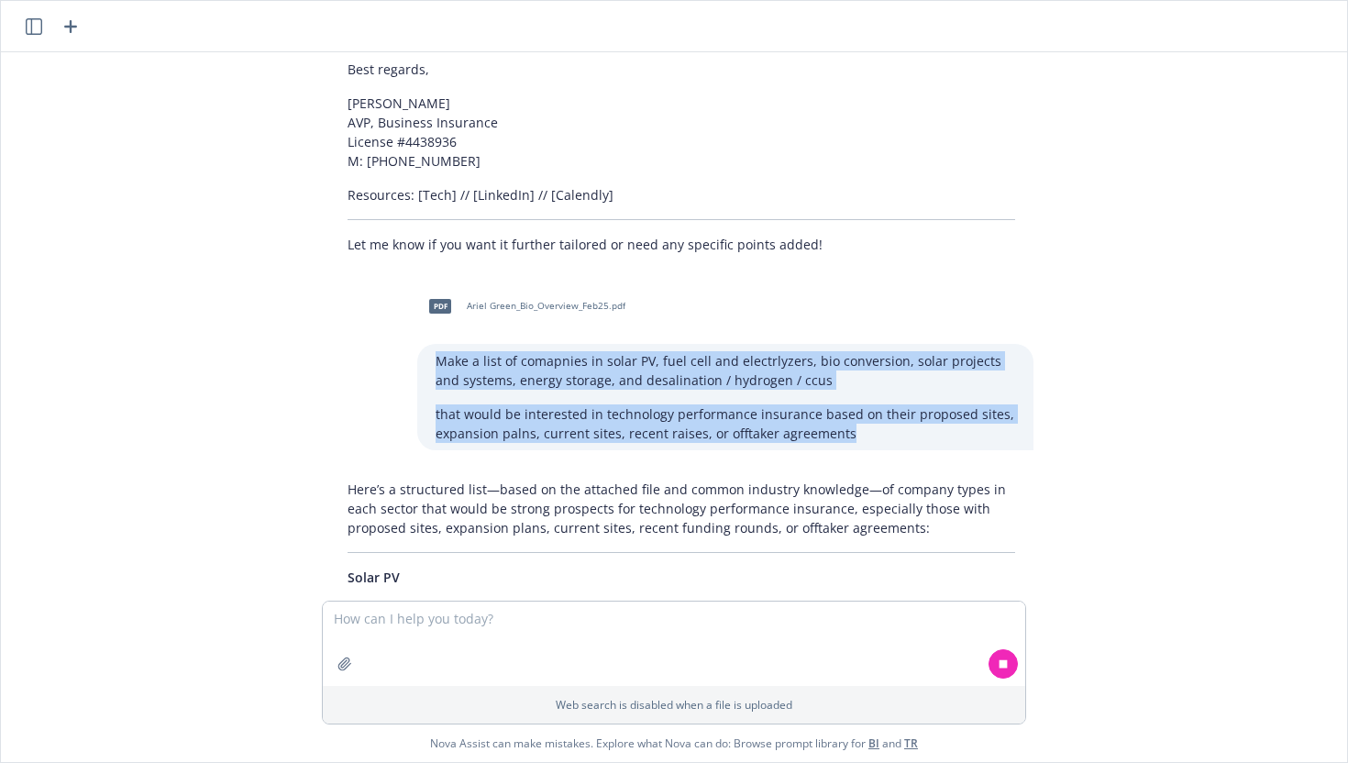
drag, startPoint x: 434, startPoint y: 316, endPoint x: 854, endPoint y: 406, distance: 429.8
click at [854, 406] on div "Make a list of comapnies in solar PV, fuel cell and electrlyzers, bio conversio…" at bounding box center [725, 397] width 616 height 106
copy div "Make a list of comapnies in solar PV, fuel cell and electrlyzers, bio conversio…"
click at [707, 360] on div "Make a list of comapnies in solar PV, fuel cell and electrlyzers, bio conversio…" at bounding box center [725, 397] width 616 height 106
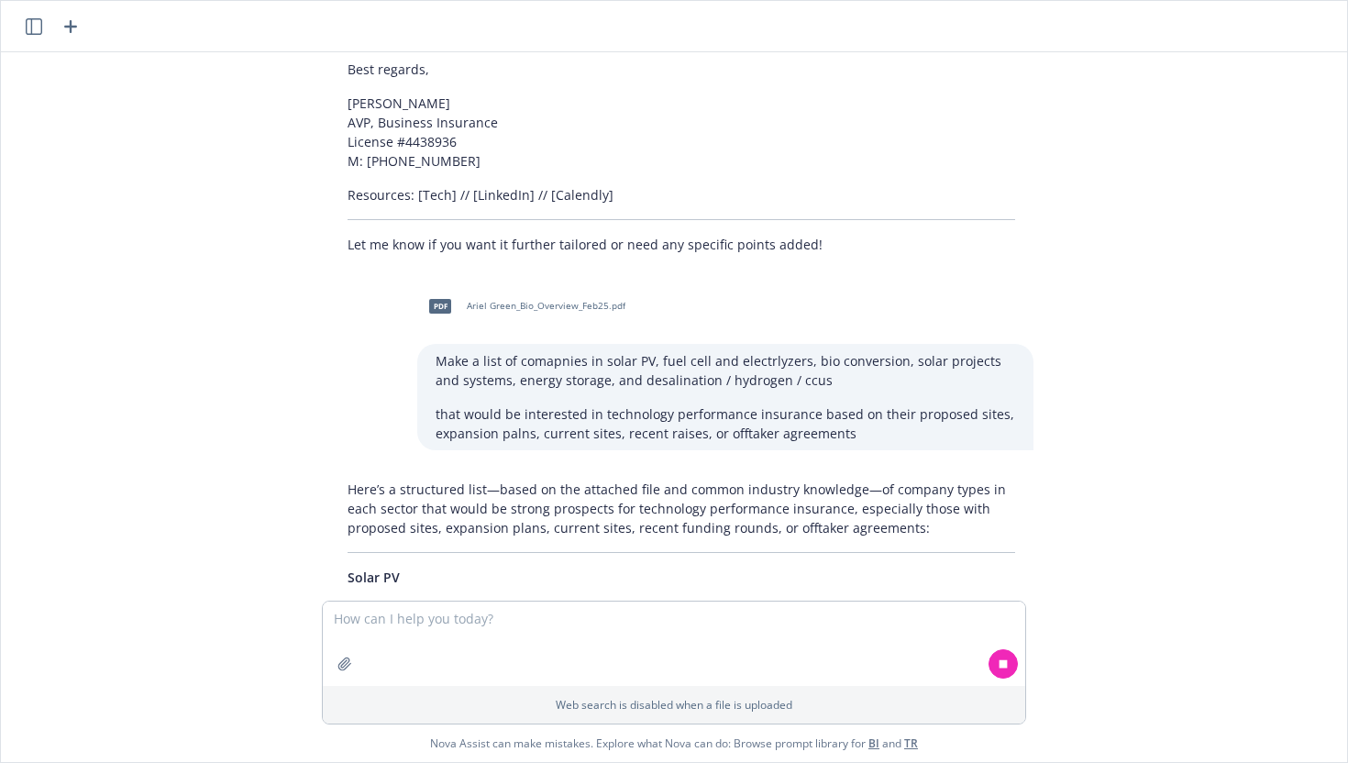
click at [76, 31] on icon "button" at bounding box center [71, 27] width 22 height 22
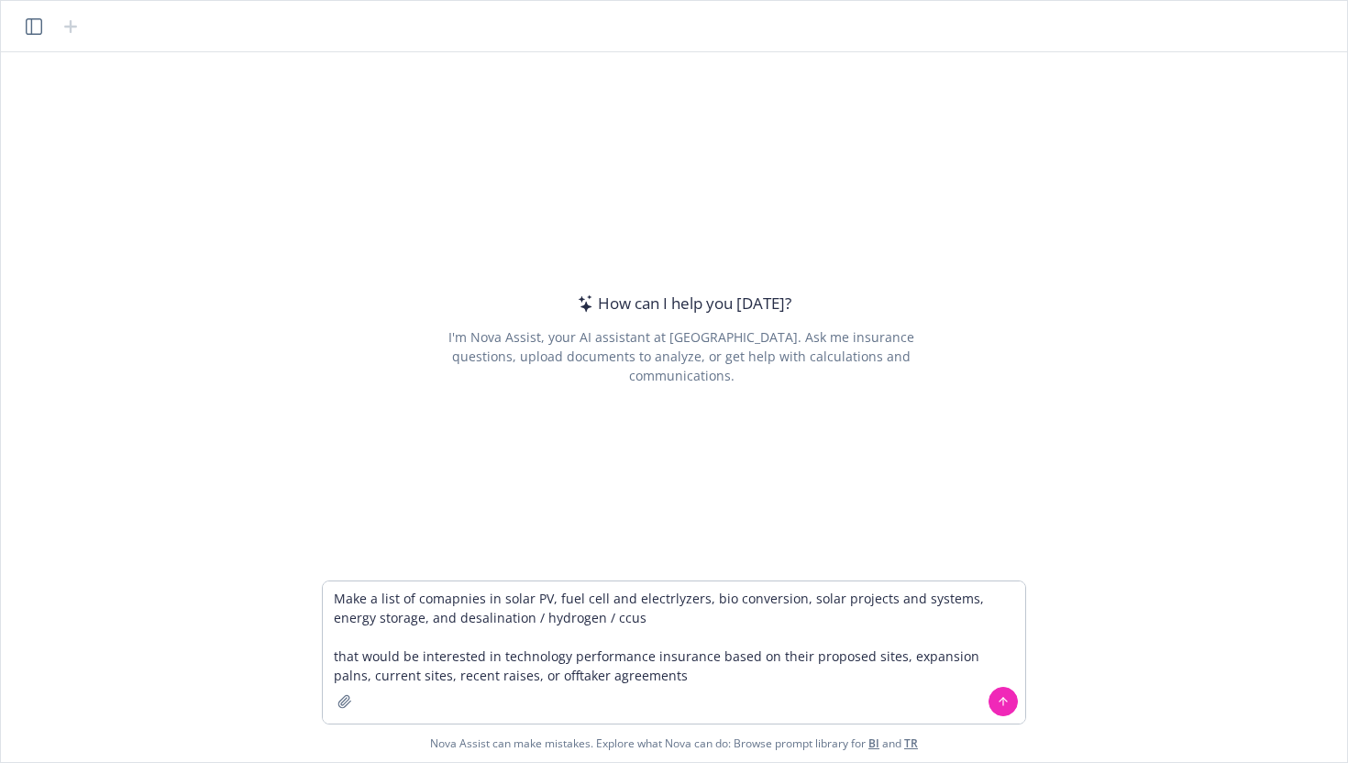
click at [648, 658] on textarea "Make a list of comapnies in solar PV, fuel cell and electrlyzers, bio conversio…" at bounding box center [674, 653] width 703 height 142
click at [709, 660] on textarea "Make a list of comapnies in solar PV, fuel cell and electrlyzers, bio conversio…" at bounding box center [674, 653] width 703 height 142
click at [664, 681] on textarea "Make a list of comapnies in solar PV, fuel cell and electrlyzers, bio conversio…" at bounding box center [674, 653] width 703 height 142
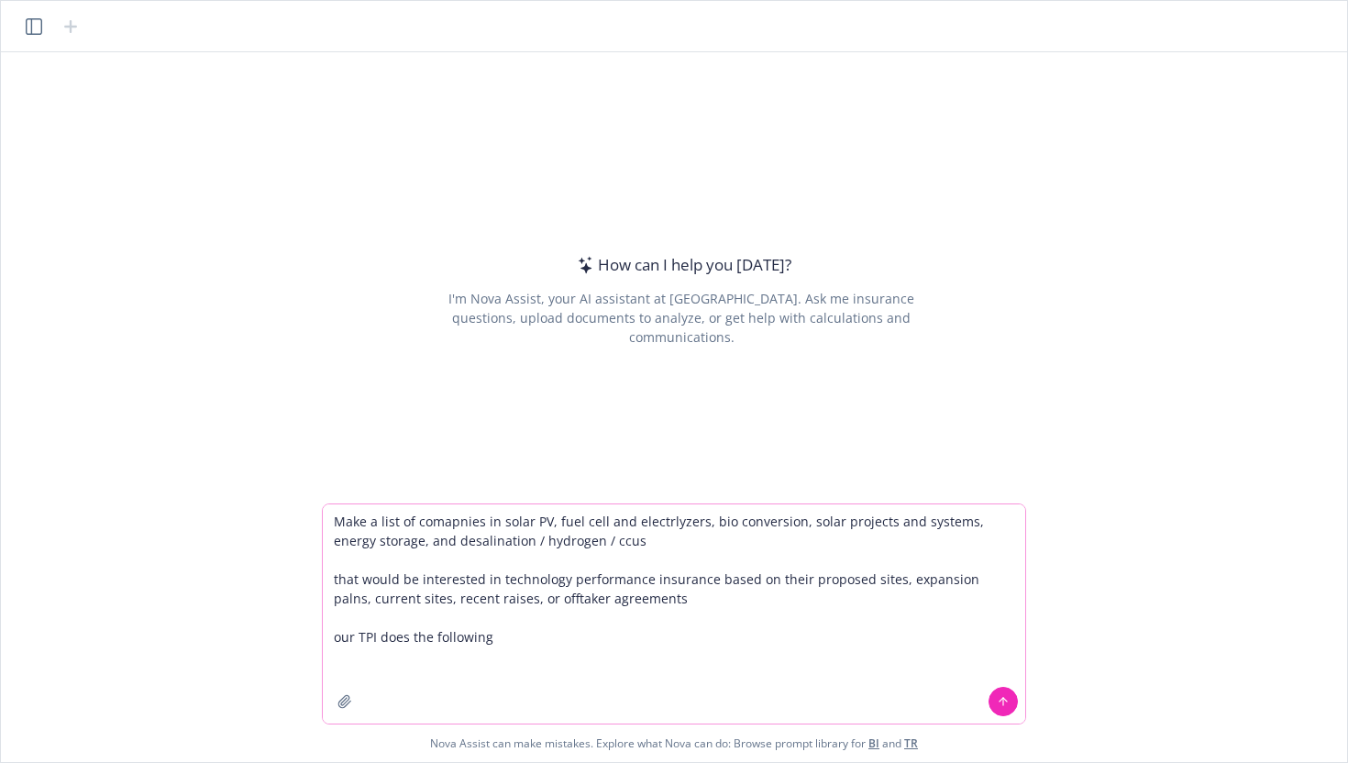
paste textarea "Mitigates ‘Technology Risk’ These are typically low-probability, high-severity …"
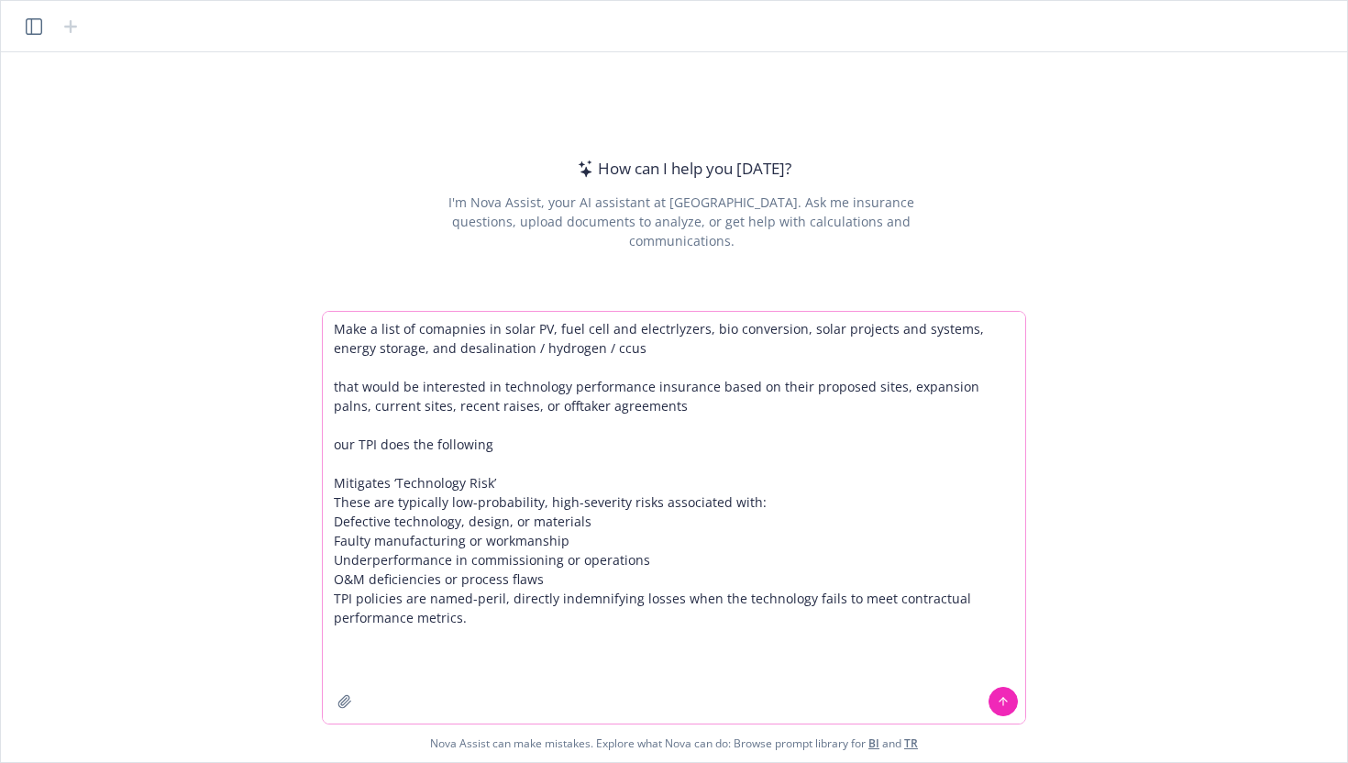
click at [462, 660] on textarea "Make a list of comapnies in solar PV, fuel cell and electrlyzers, bio conversio…" at bounding box center [674, 518] width 703 height 412
paste textarea "Enabling Bankability & Capital Efficiency TPI improves a project’s standalone c…"
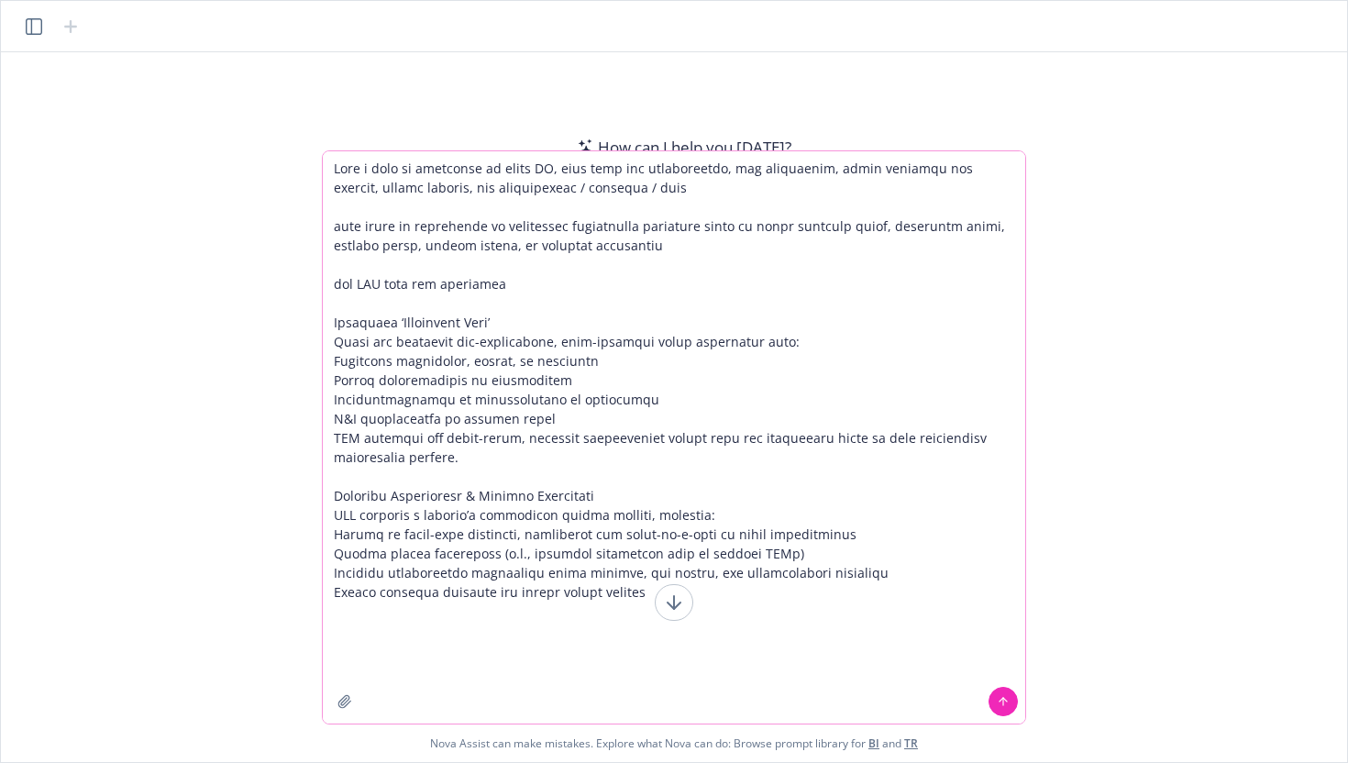
paste textarea "Tailored Coverage Structures Startup Repair Cover Pays costs to pass commission…"
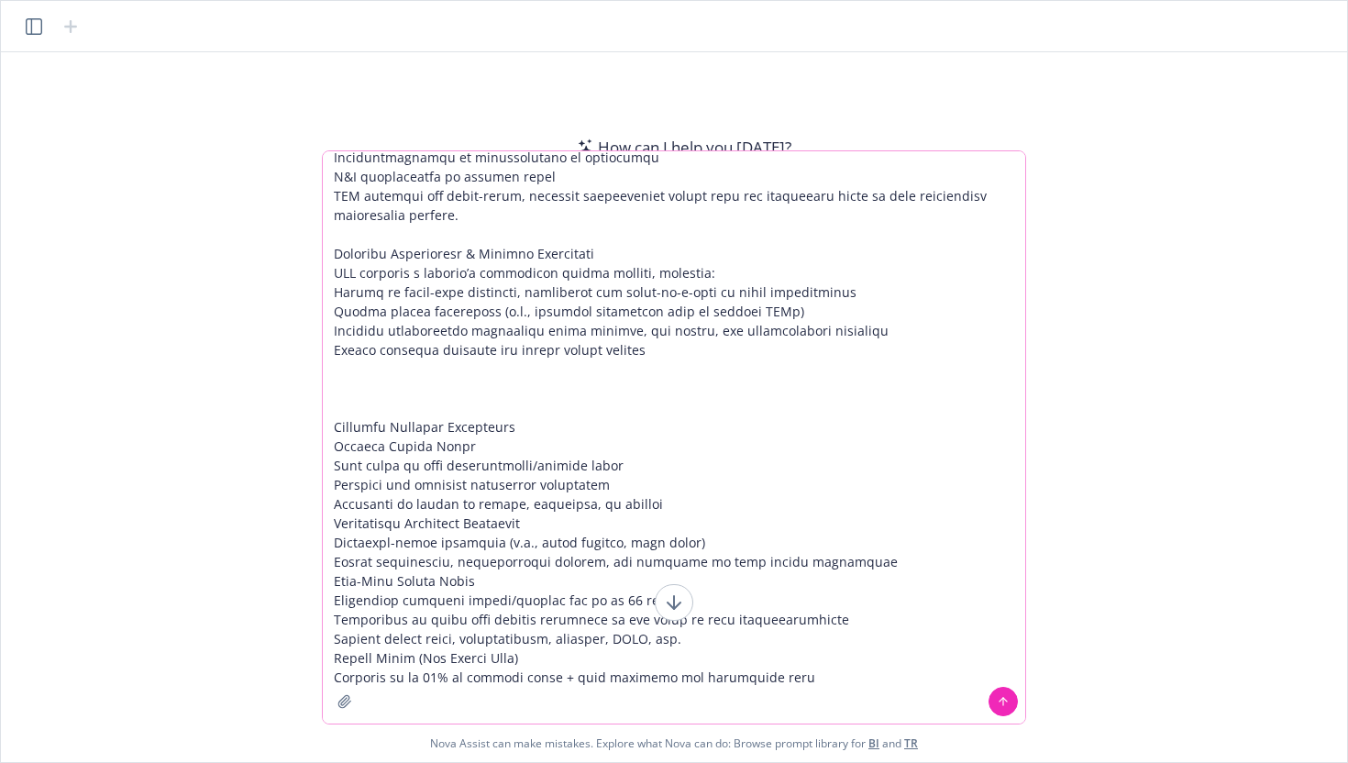
type textarea "Lore i dolo si ametconse ad elits DO, eius temp inc utlaboreetdo, mag aliquaeni…"
click at [1013, 704] on button at bounding box center [1003, 701] width 29 height 29
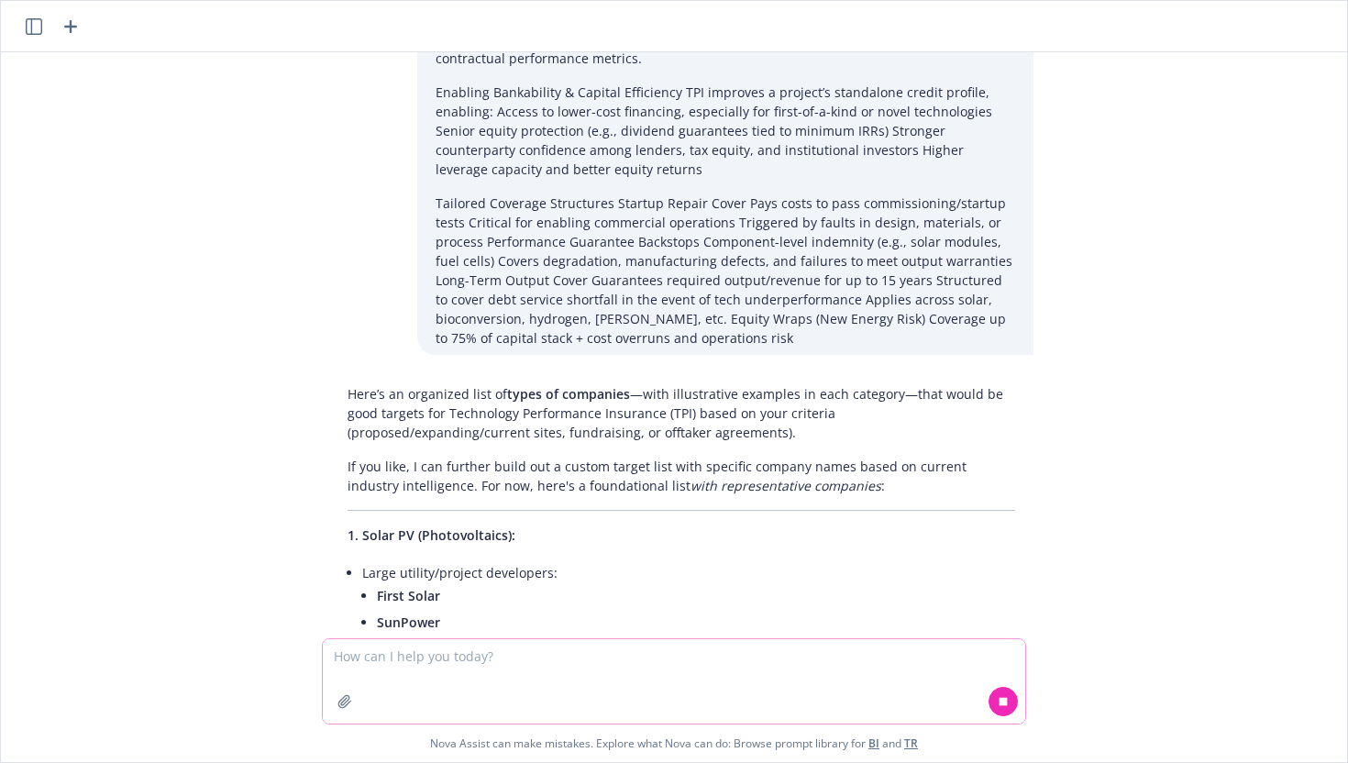
scroll to position [265, 0]
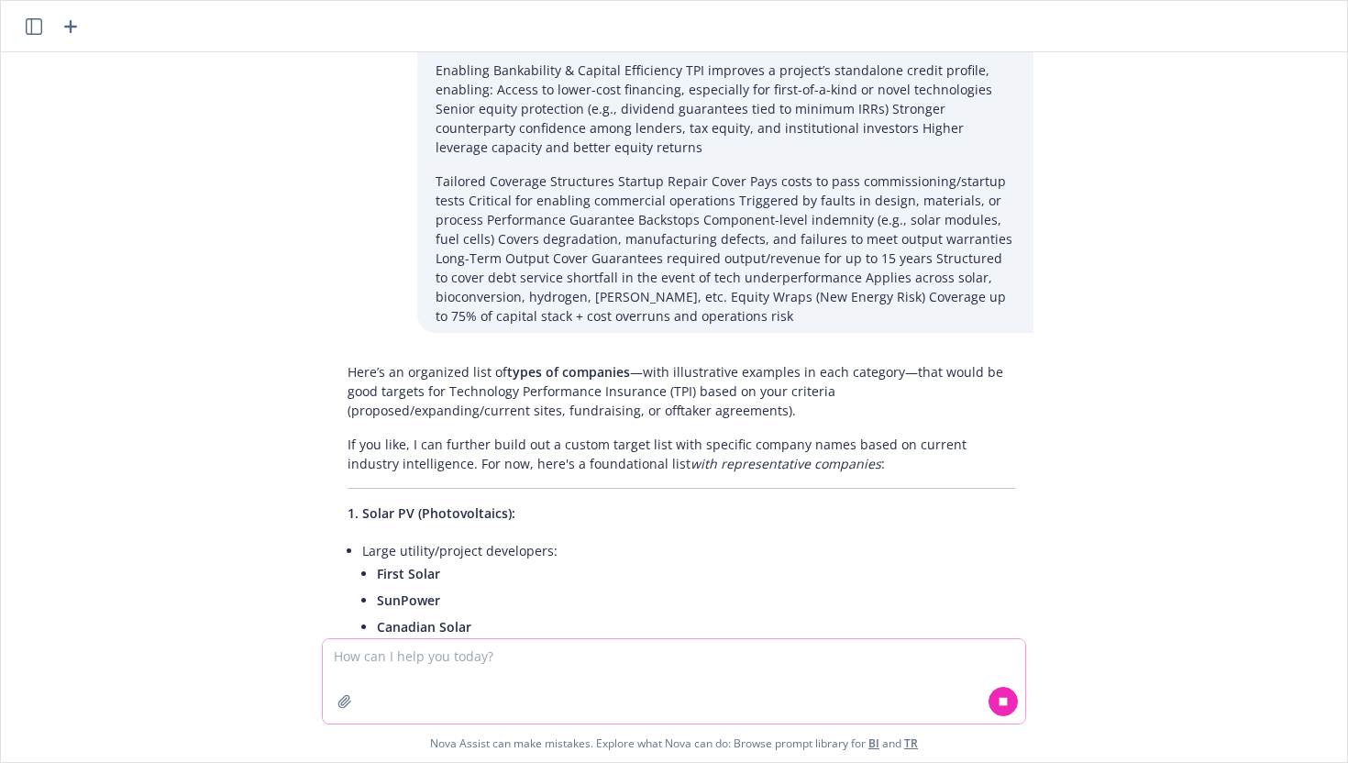
click at [470, 664] on textarea at bounding box center [674, 681] width 703 height 84
type textarea "I"
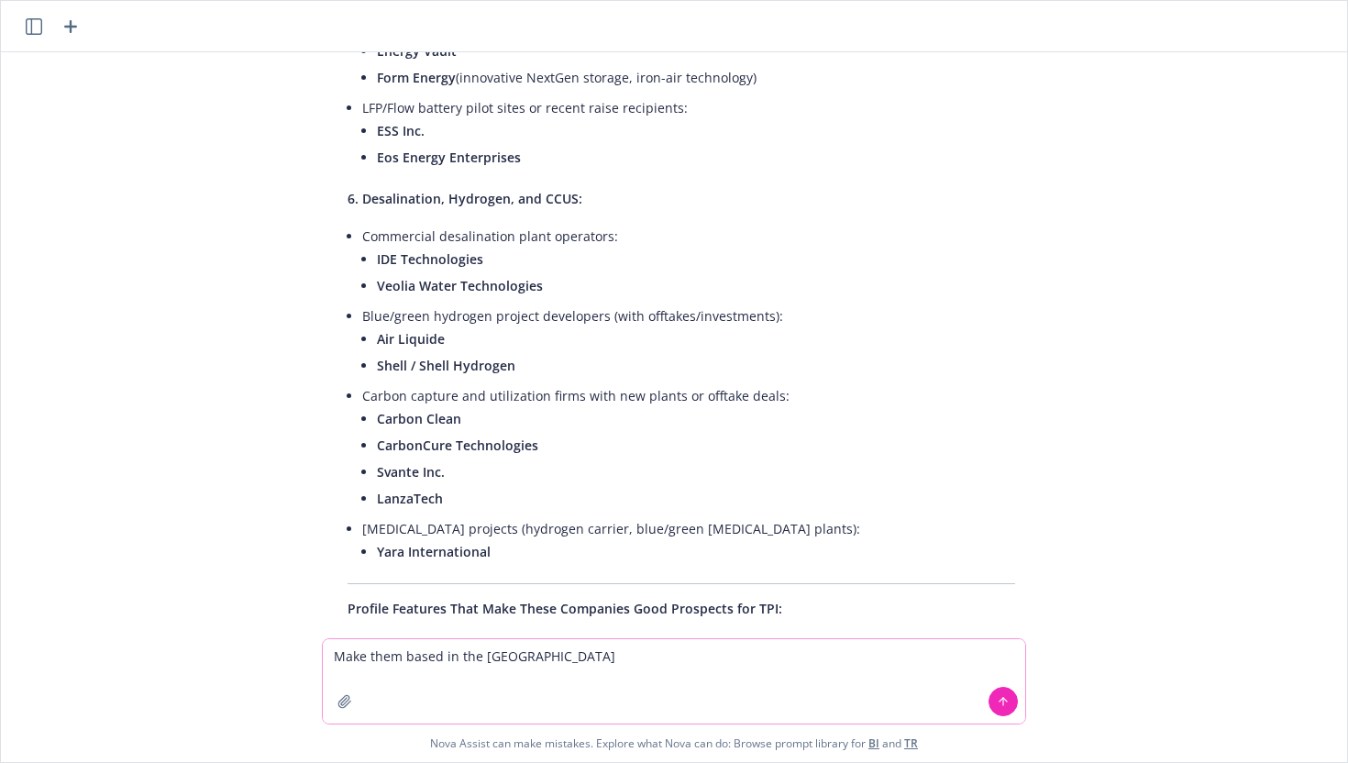
scroll to position [2048, 0]
type textarea "Make them based in the [GEOGRAPHIC_DATA]. Put them in a table"
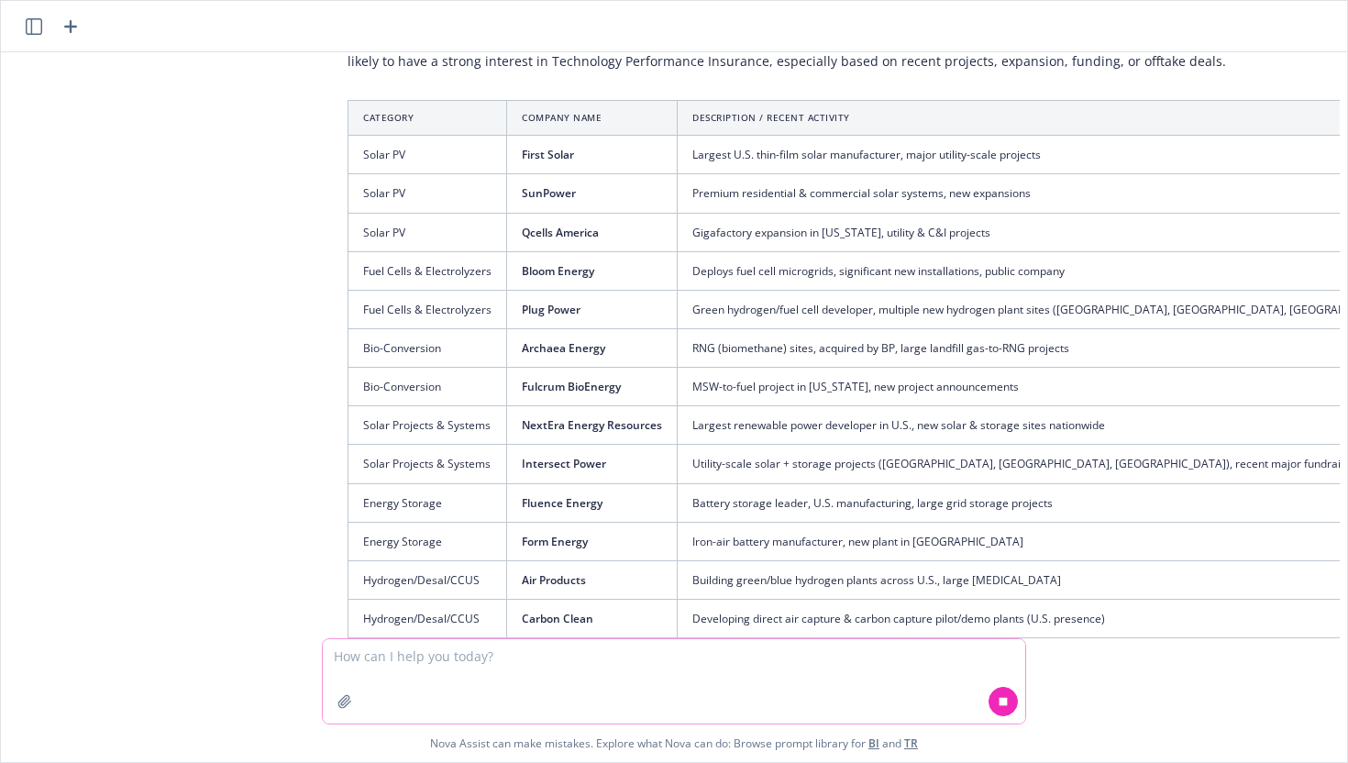
scroll to position [3062, 0]
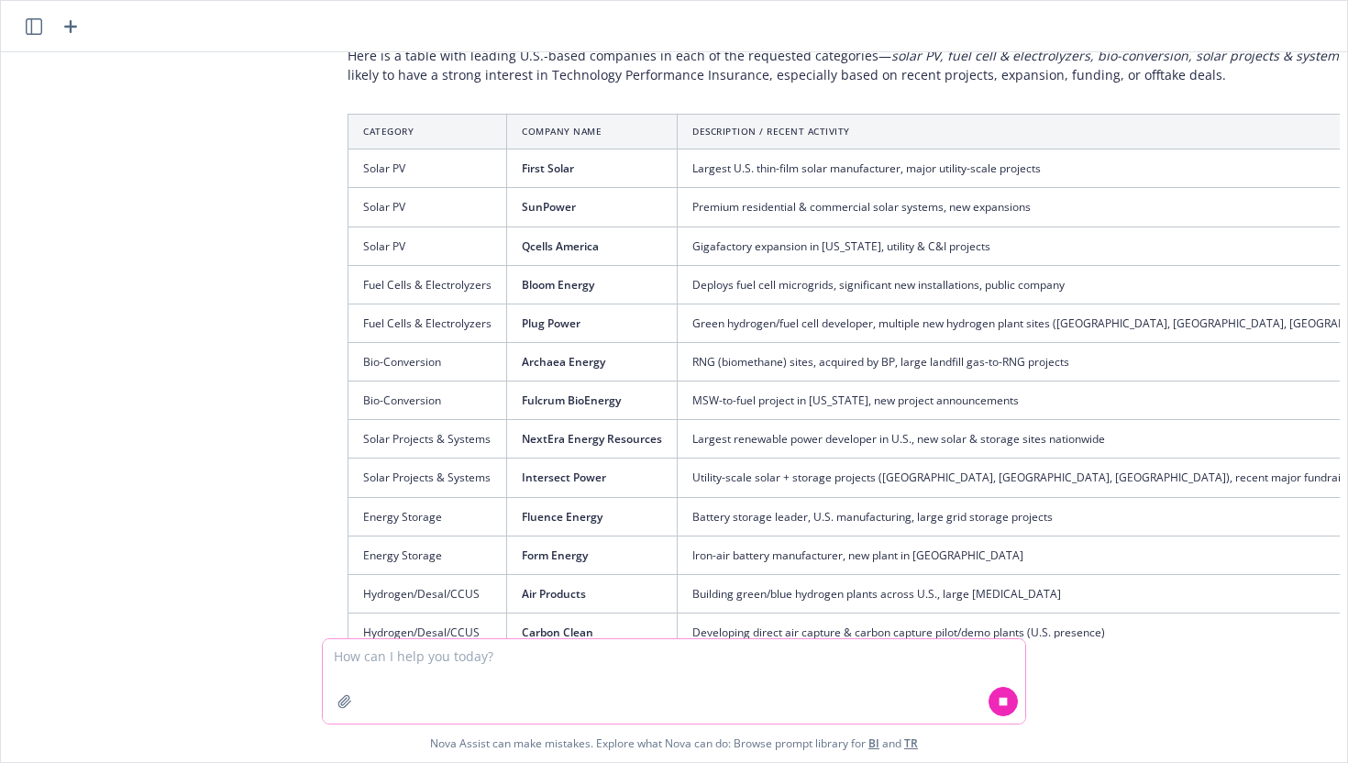
click at [579, 665] on textarea at bounding box center [674, 681] width 703 height 84
type textarea "Make the list bigger"
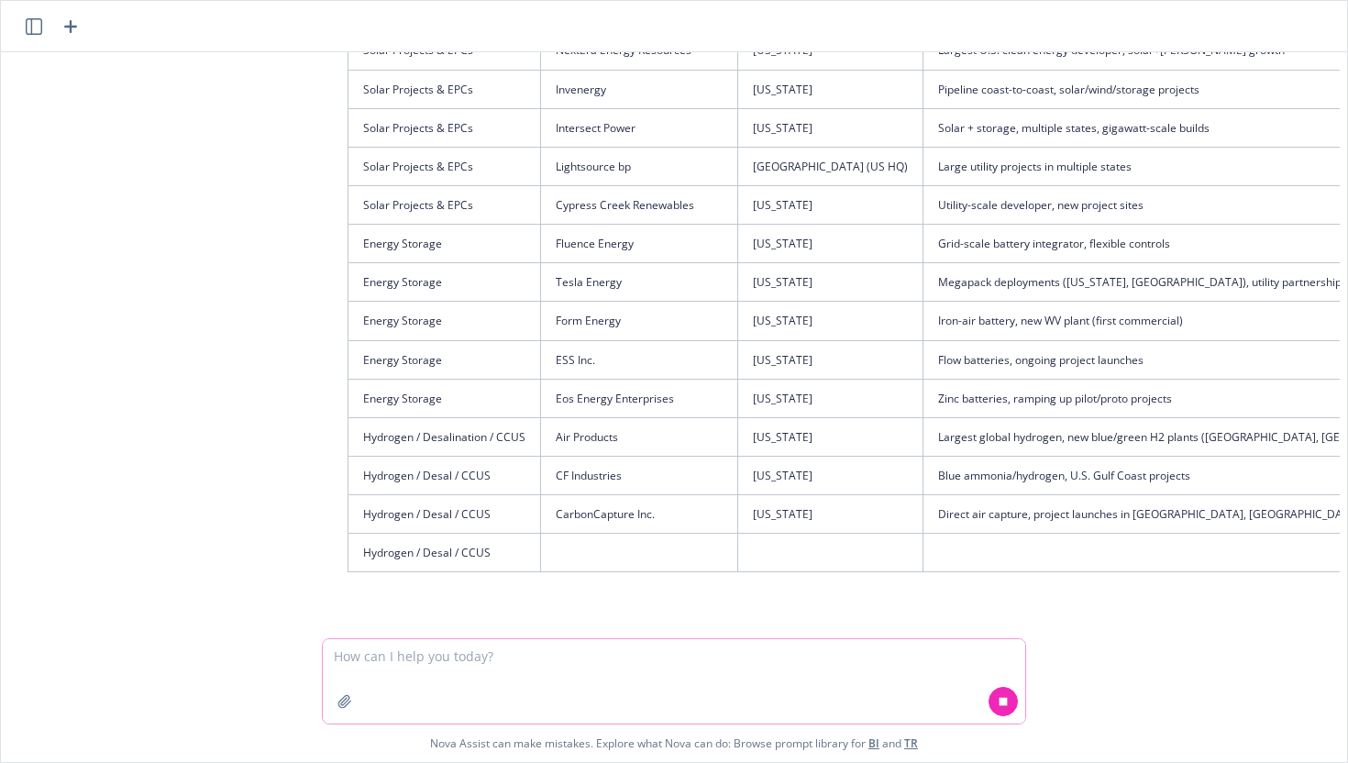
scroll to position [4646, 0]
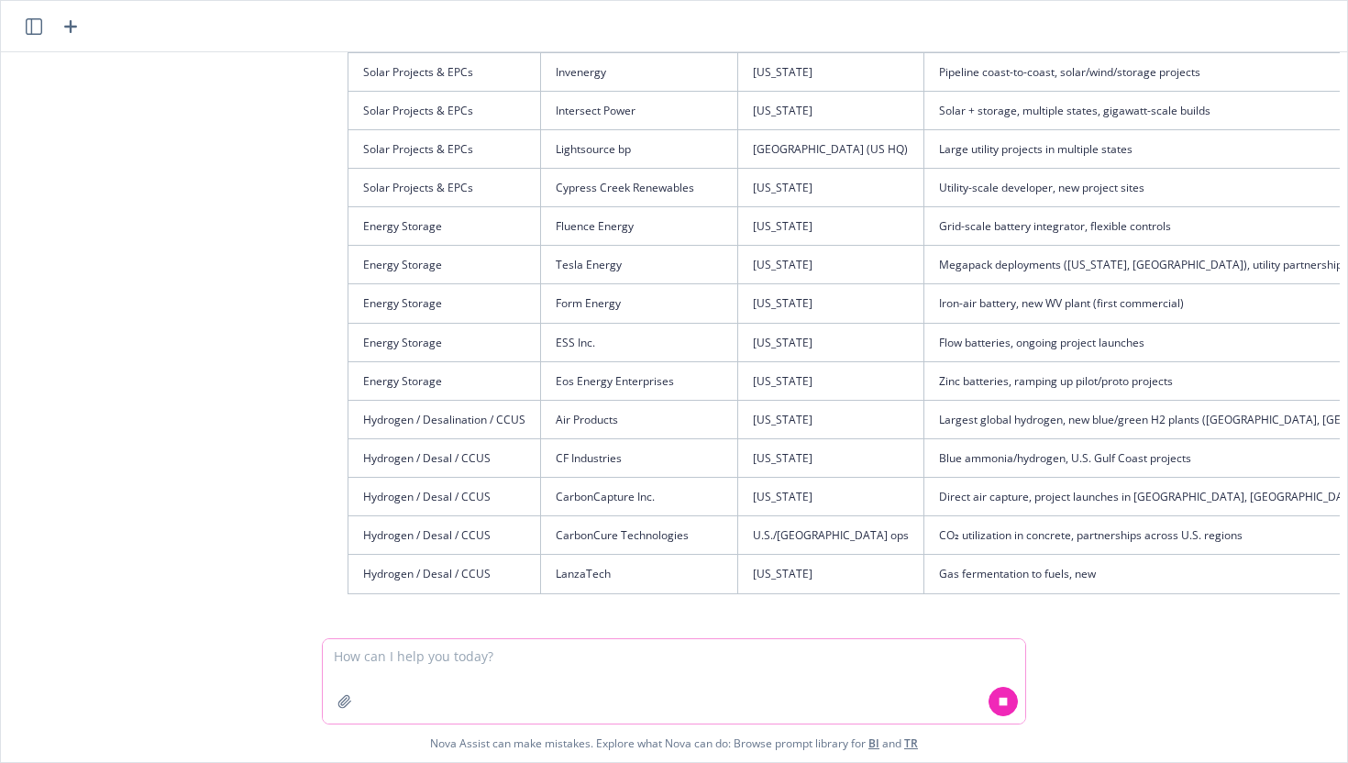
click at [568, 664] on textarea at bounding box center [674, 681] width 703 height 84
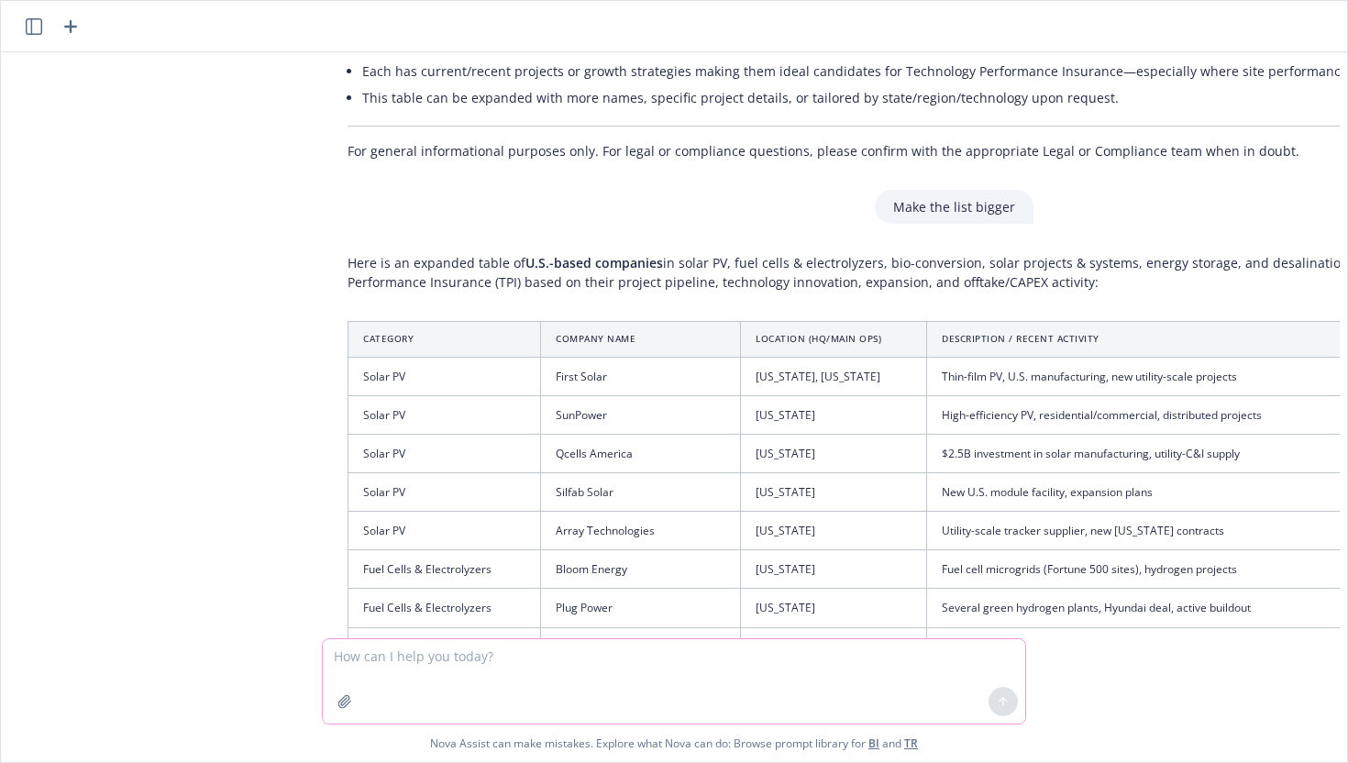
scroll to position [3792, 0]
